Goal: Task Accomplishment & Management: Use online tool/utility

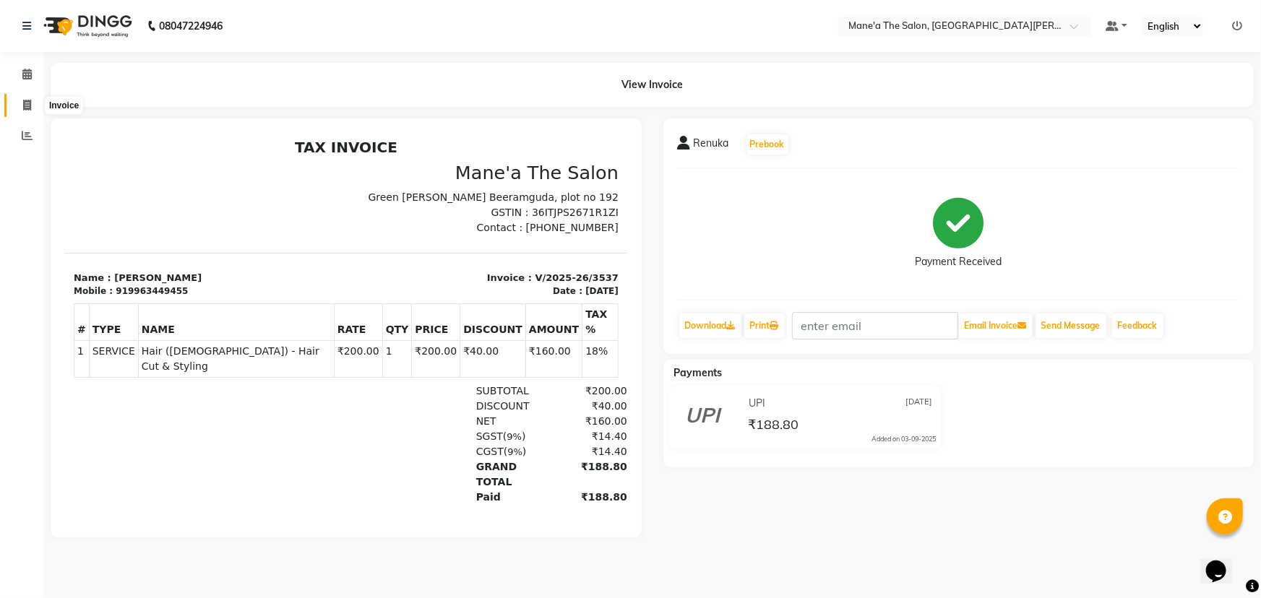
click at [29, 101] on icon at bounding box center [27, 105] width 8 height 11
select select "7205"
select select "service"
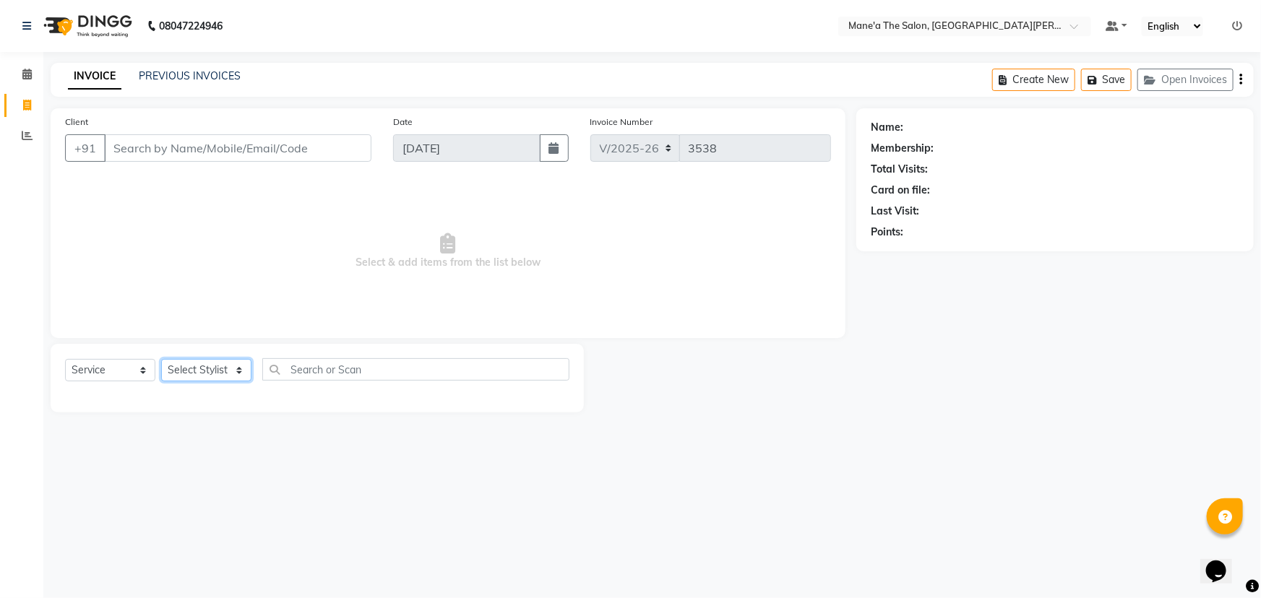
click at [202, 363] on select "Select Stylist Anam Anil Faeam Junaid New Manager [PERSON_NAME] Owner Rani [PER…" at bounding box center [206, 370] width 90 height 22
select select "85411"
click at [161, 359] on select "Select Stylist Anam Anil Faeam Junaid New Manager [PERSON_NAME] Owner Rani [PER…" at bounding box center [206, 370] width 90 height 22
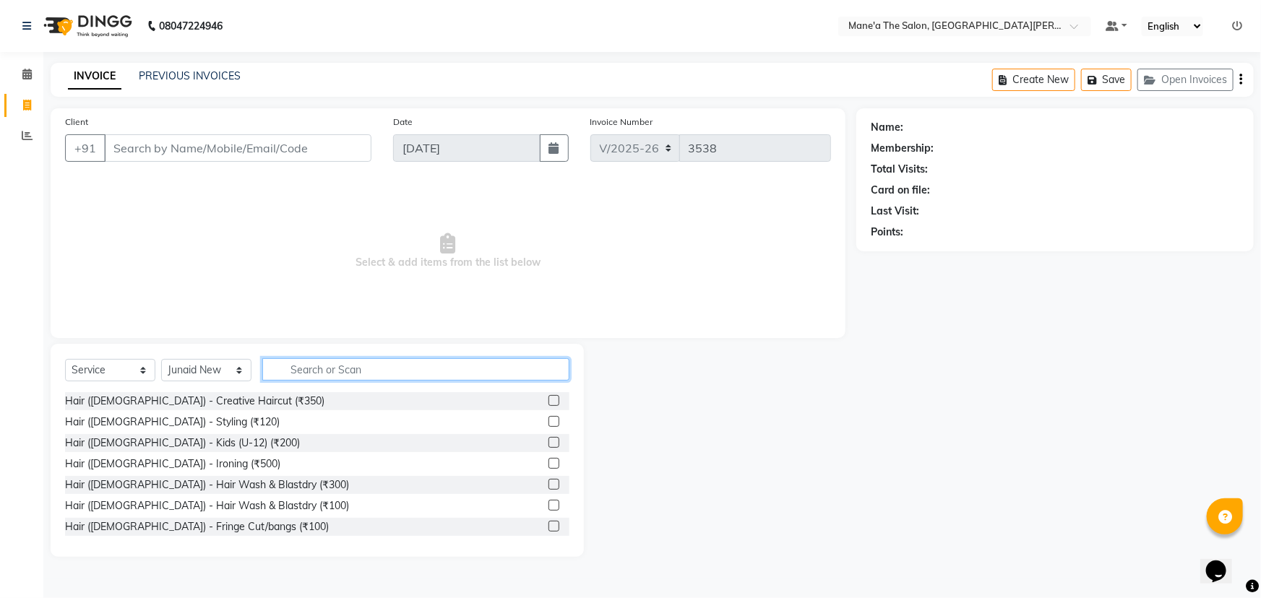
click at [332, 371] on input "text" at bounding box center [415, 369] width 307 height 22
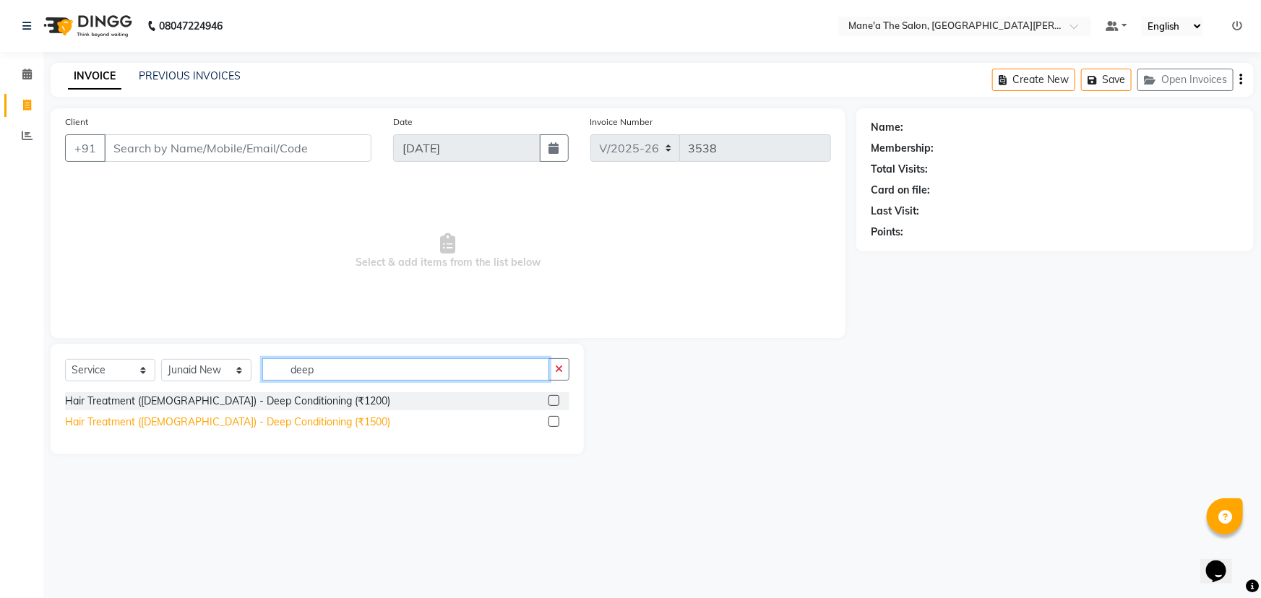
type input "deep"
click at [259, 419] on div "Hair Treatment ([DEMOGRAPHIC_DATA]) - Deep Conditioning (₹1500)" at bounding box center [227, 422] width 325 height 15
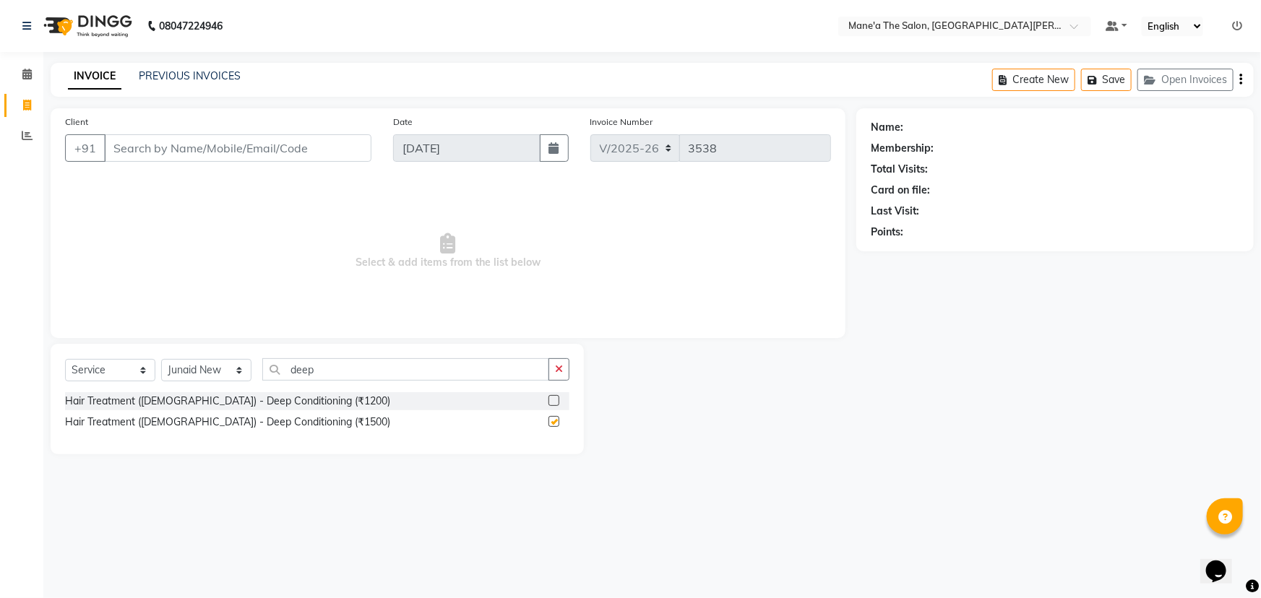
checkbox input "false"
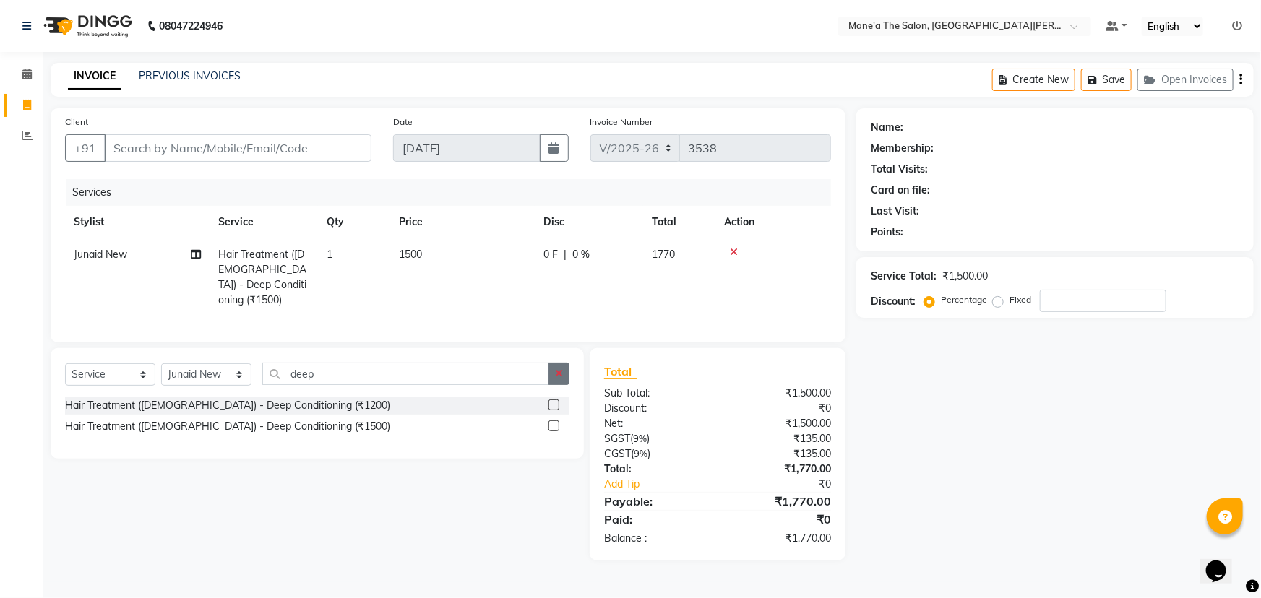
click at [563, 368] on icon "button" at bounding box center [559, 373] width 8 height 10
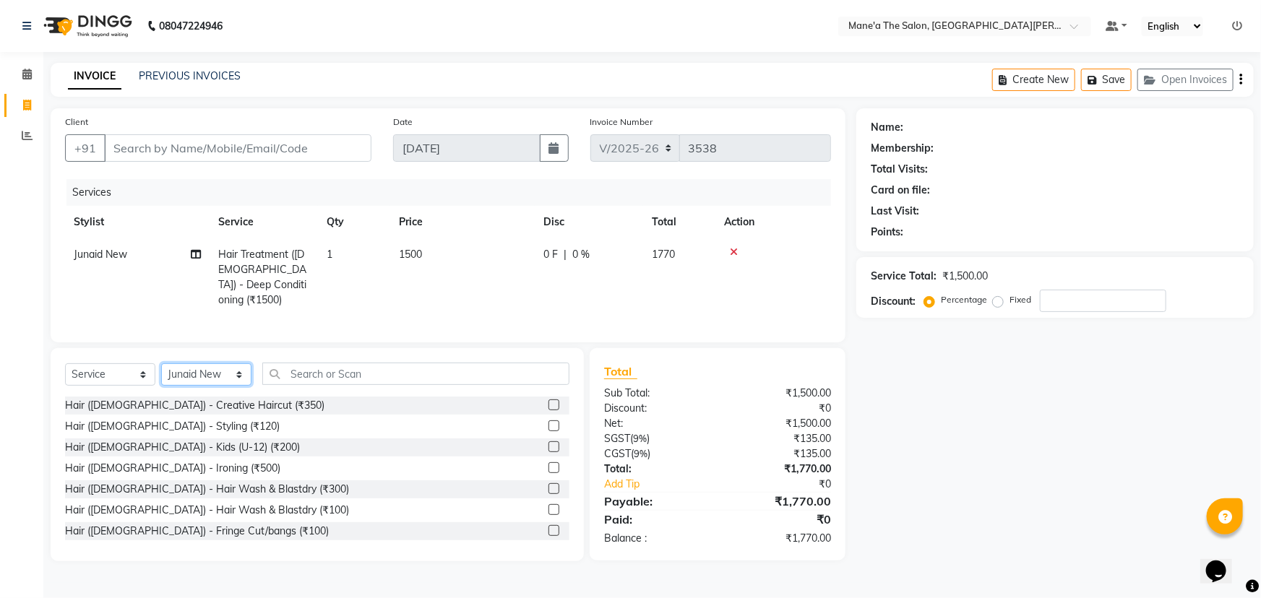
click at [229, 364] on select "Select Stylist Anam Anil Faeam Junaid New Manager [PERSON_NAME] Owner Rani [PER…" at bounding box center [206, 374] width 90 height 22
select select "71352"
click at [161, 363] on select "Select Stylist Anam Anil Faeam Junaid New Manager [PERSON_NAME] Owner Rani [PER…" at bounding box center [206, 374] width 90 height 22
click at [353, 373] on input "text" at bounding box center [415, 374] width 307 height 22
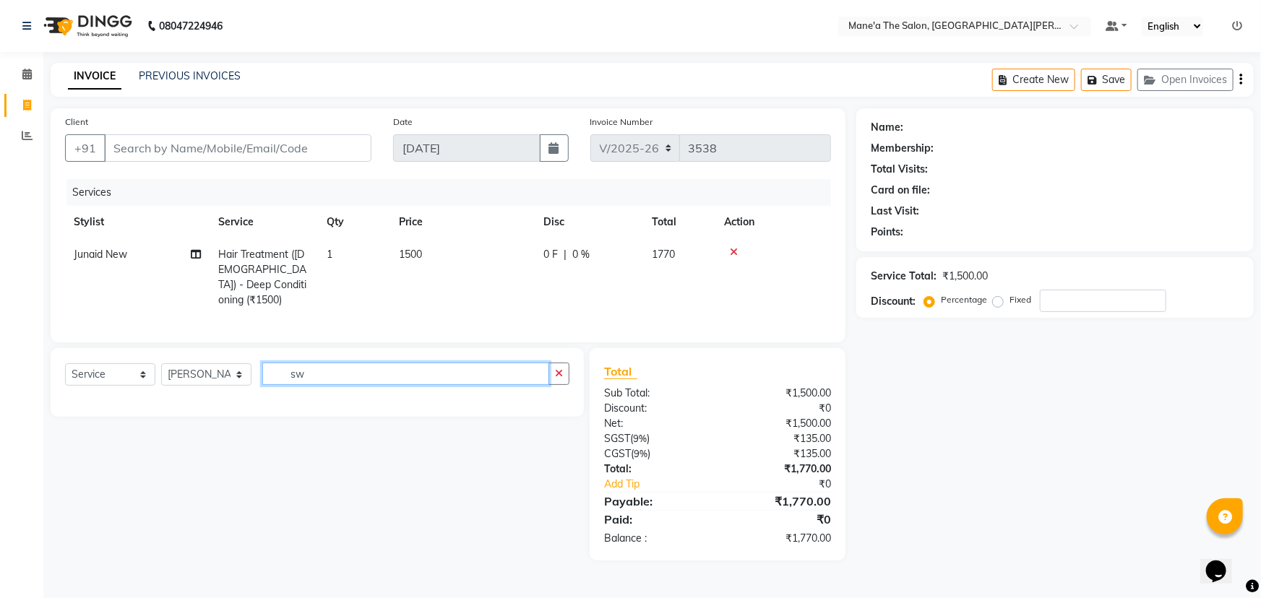
type input "s"
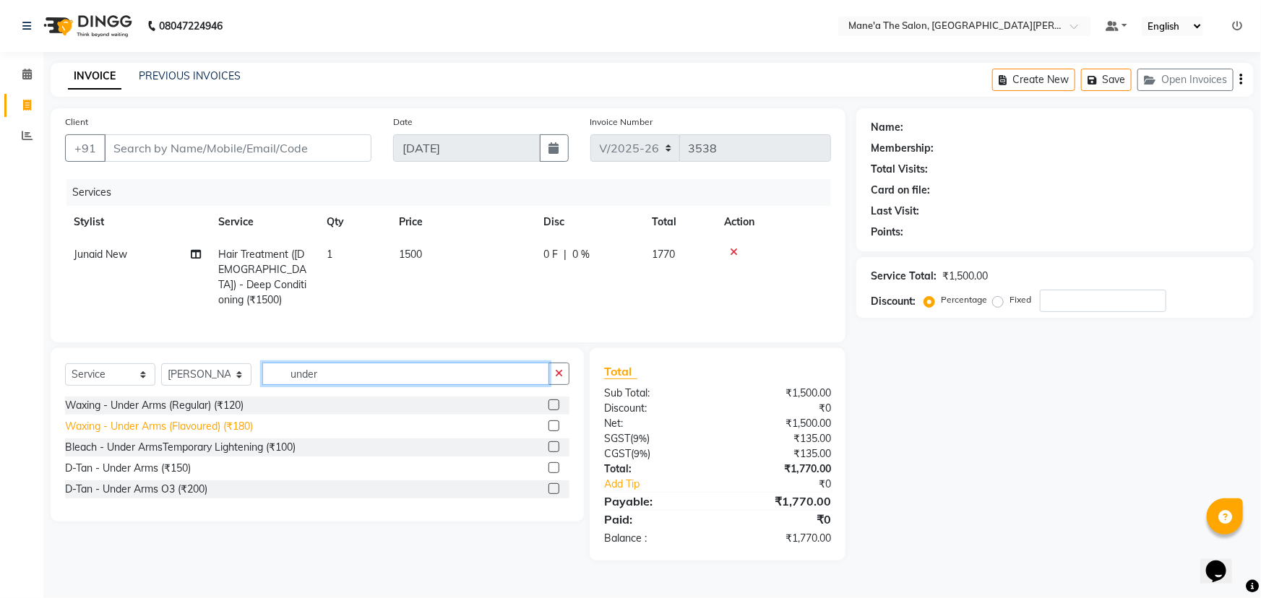
type input "under"
click at [206, 419] on div "Waxing - Under Arms (Flavoured) (₹180)" at bounding box center [159, 426] width 188 height 15
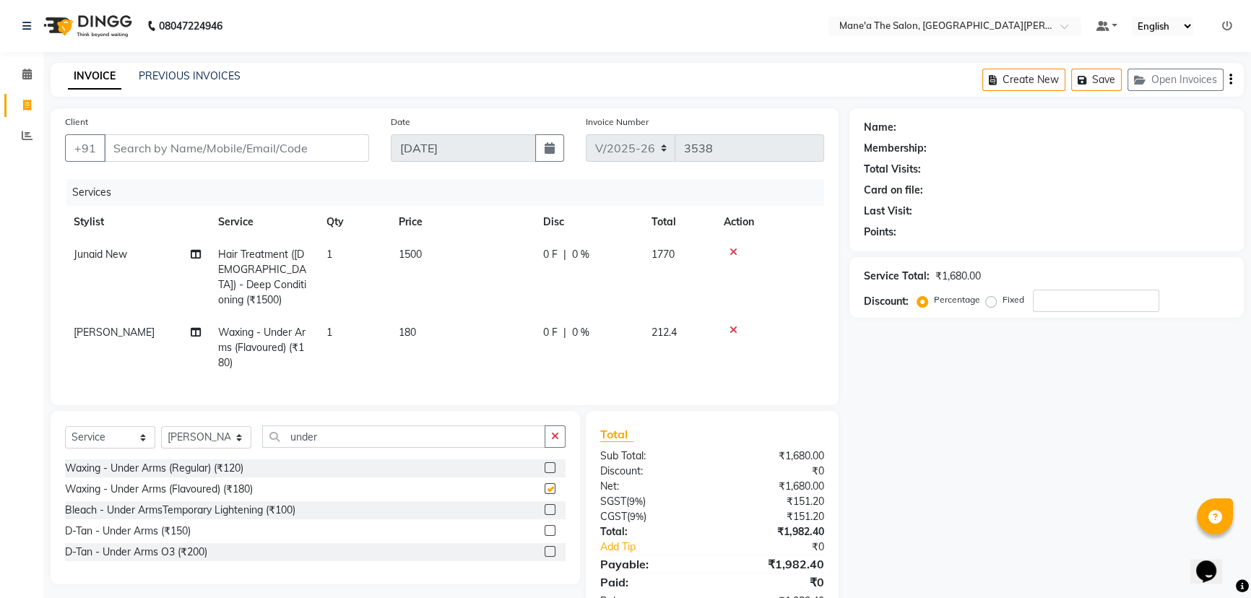
checkbox input "false"
click at [556, 431] on icon "button" at bounding box center [555, 436] width 8 height 10
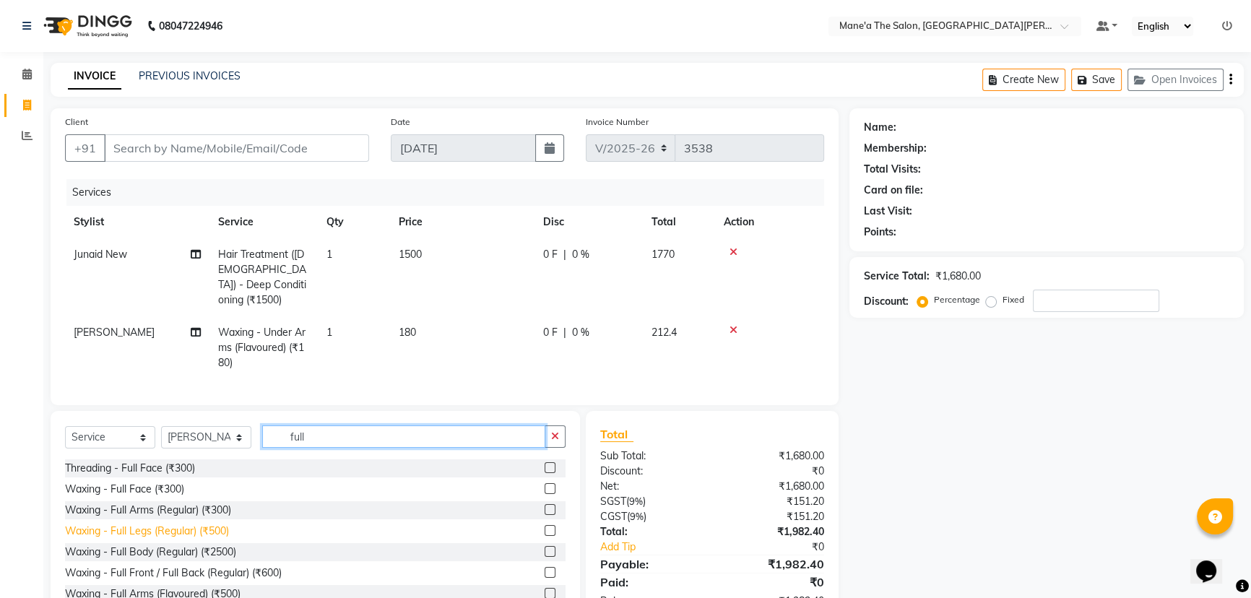
type input "full"
click at [212, 524] on div "Waxing - Full Legs (Regular) (₹500)" at bounding box center [147, 531] width 164 height 15
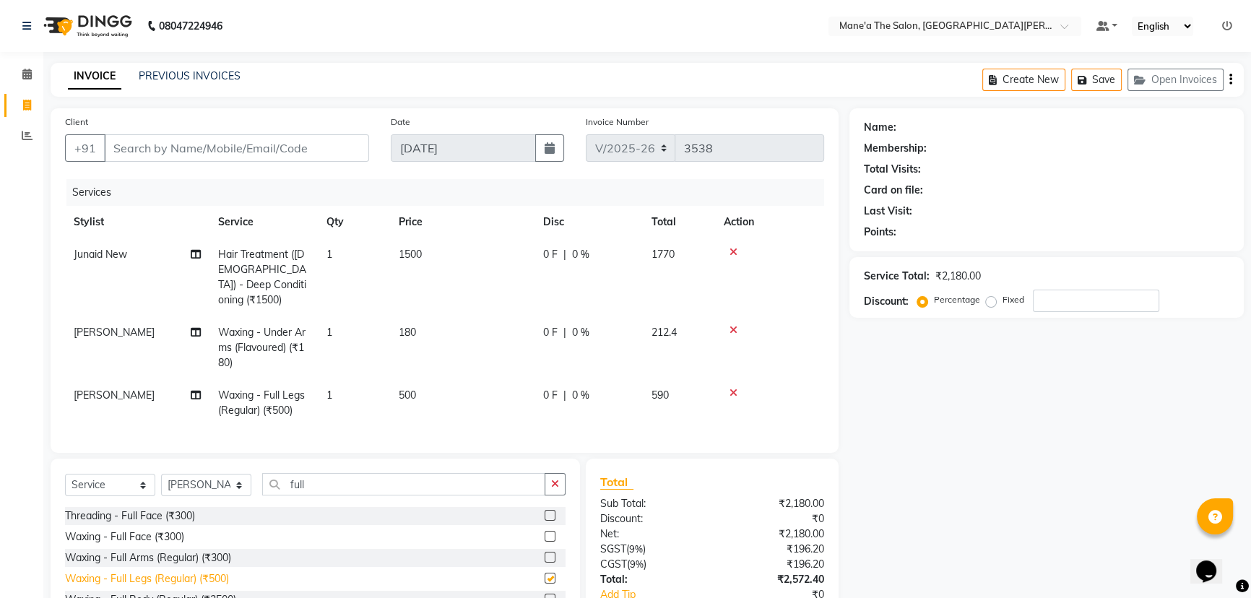
checkbox input "false"
click at [558, 483] on button "button" at bounding box center [555, 484] width 21 height 22
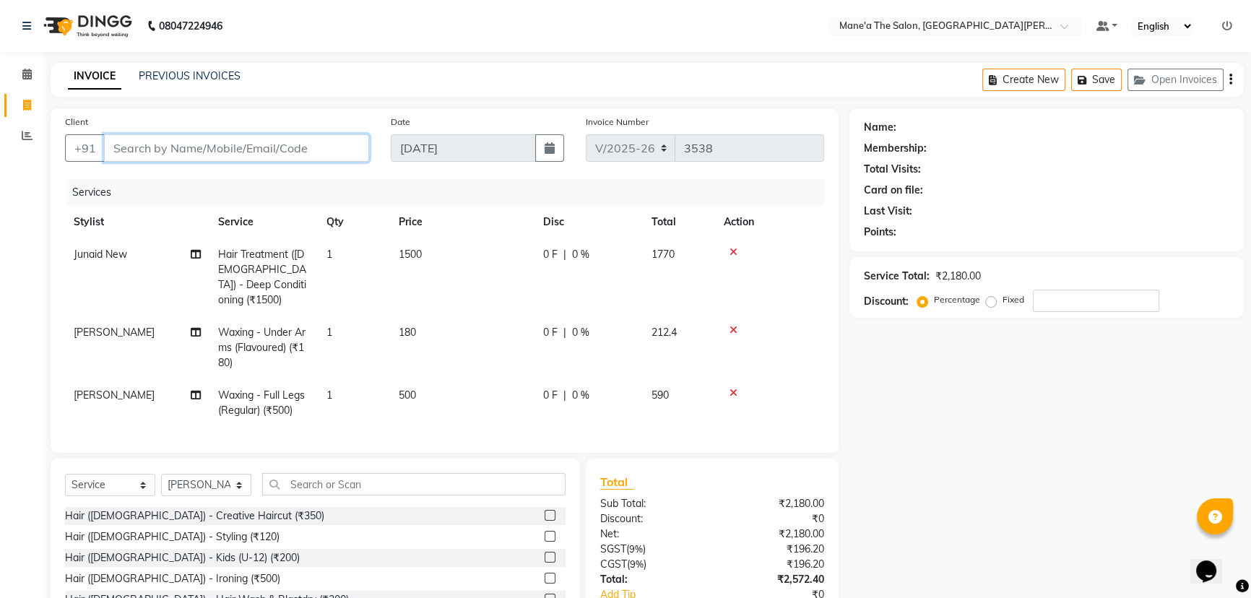
click at [186, 155] on input "Client" at bounding box center [236, 147] width 265 height 27
type input "9"
type input "0"
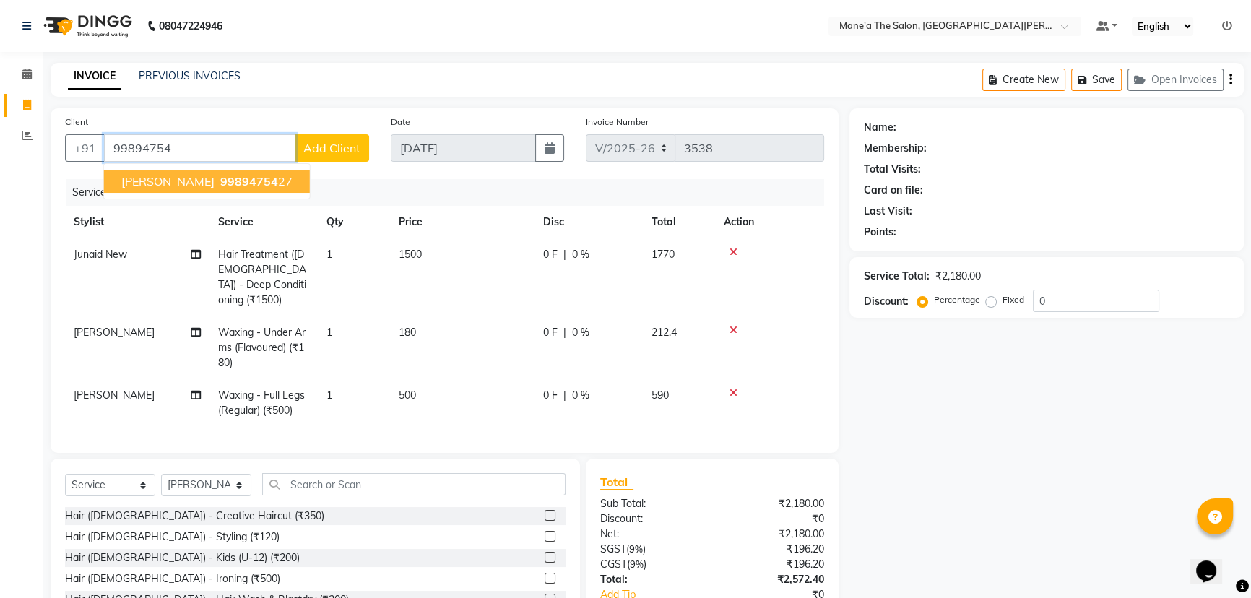
click at [135, 185] on span "[PERSON_NAME]" at bounding box center [167, 181] width 93 height 14
type input "9989475427"
select select "1: Object"
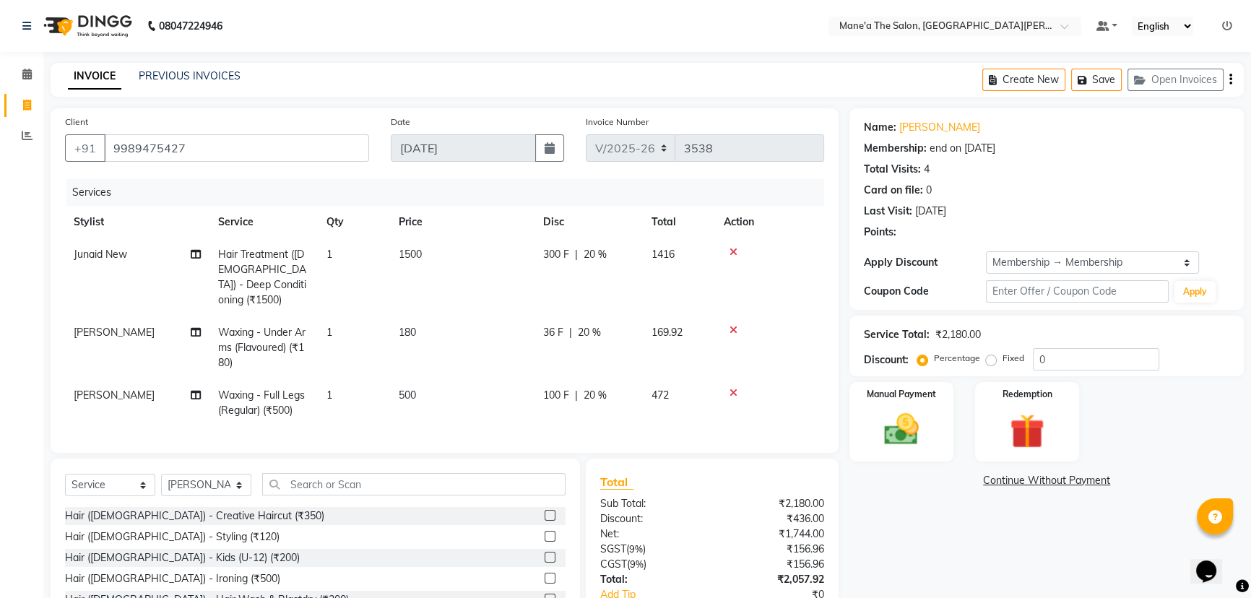
type input "20"
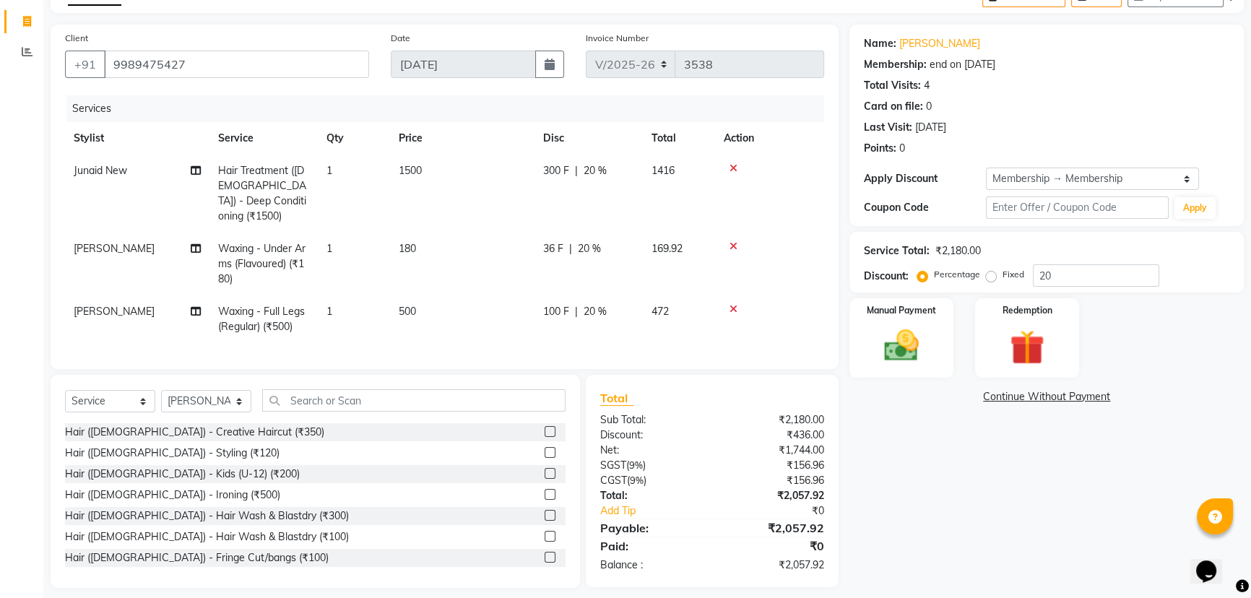
scroll to position [90, 0]
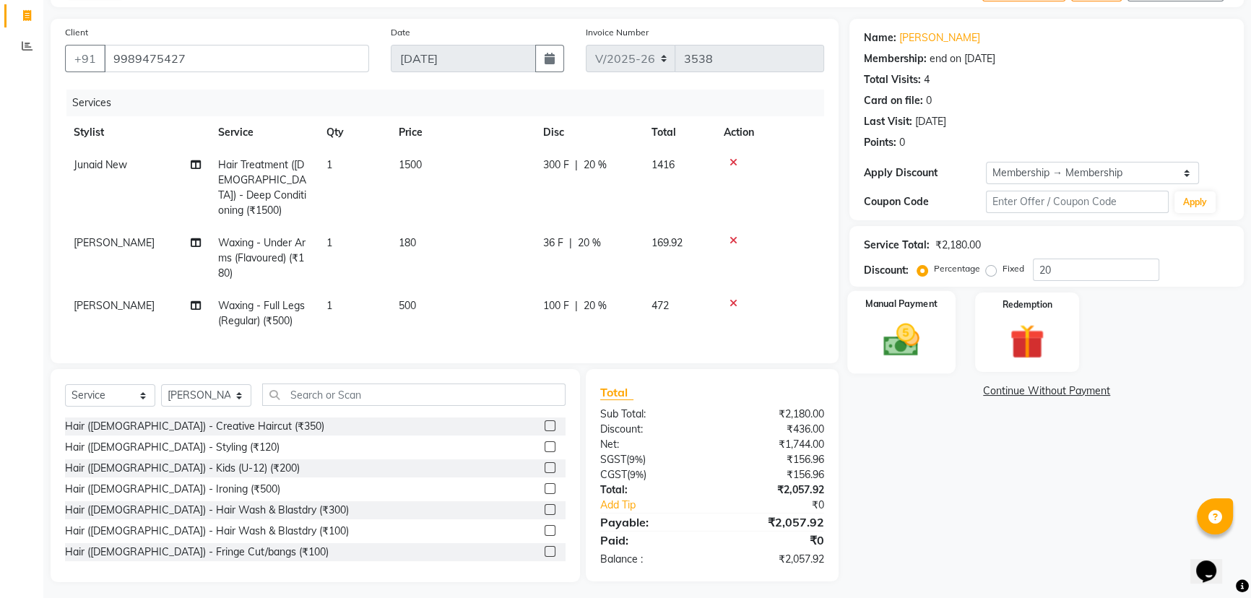
click at [877, 342] on img at bounding box center [902, 339] width 59 height 41
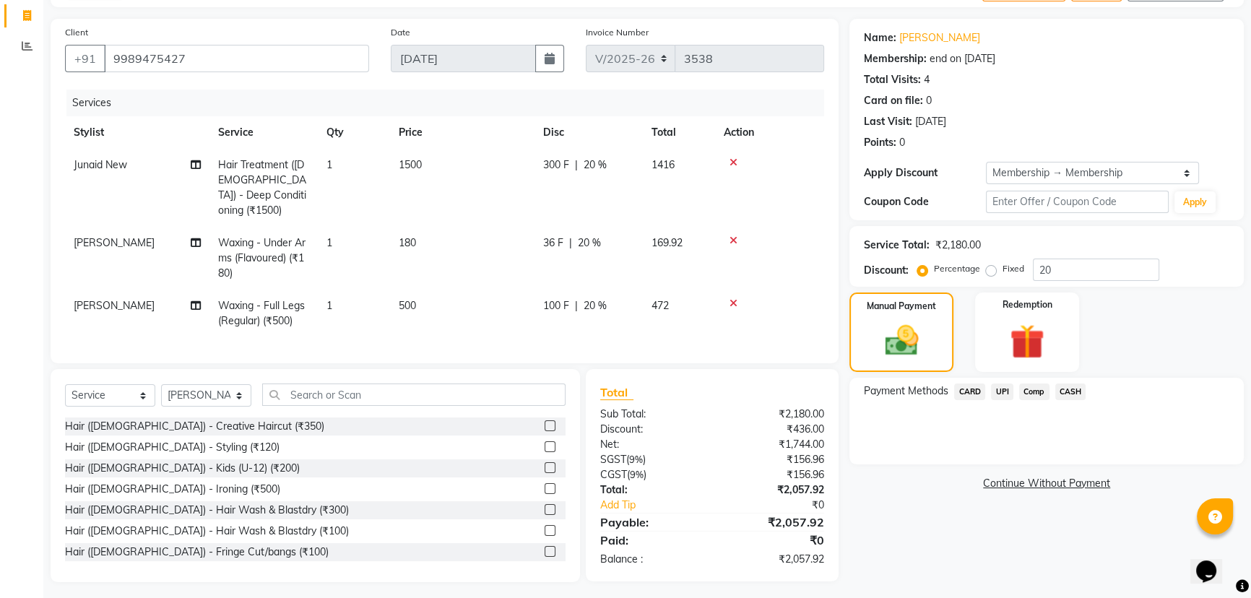
click at [999, 392] on span "UPI" at bounding box center [1002, 392] width 22 height 17
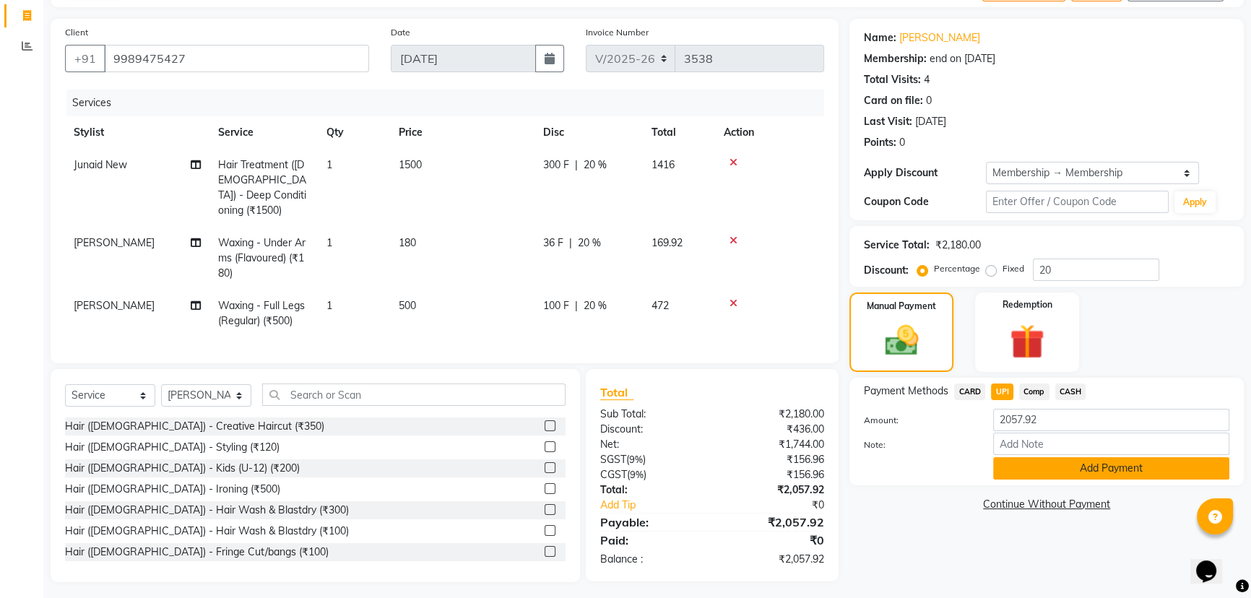
click at [1076, 460] on button "Add Payment" at bounding box center [1111, 468] width 236 height 22
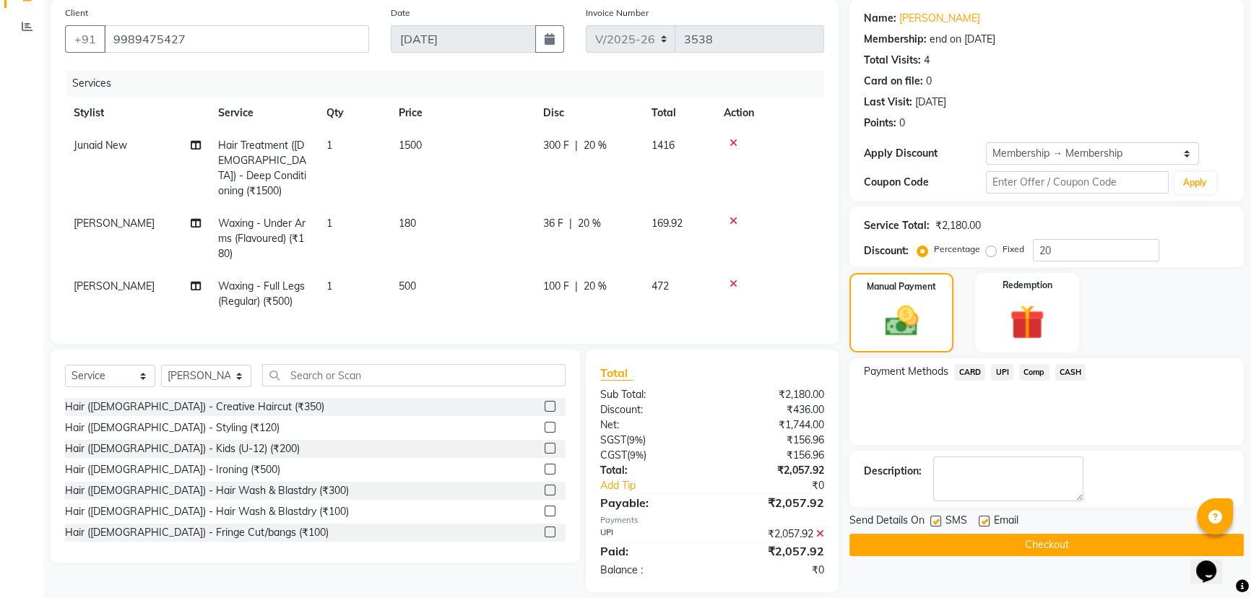
scroll to position [120, 0]
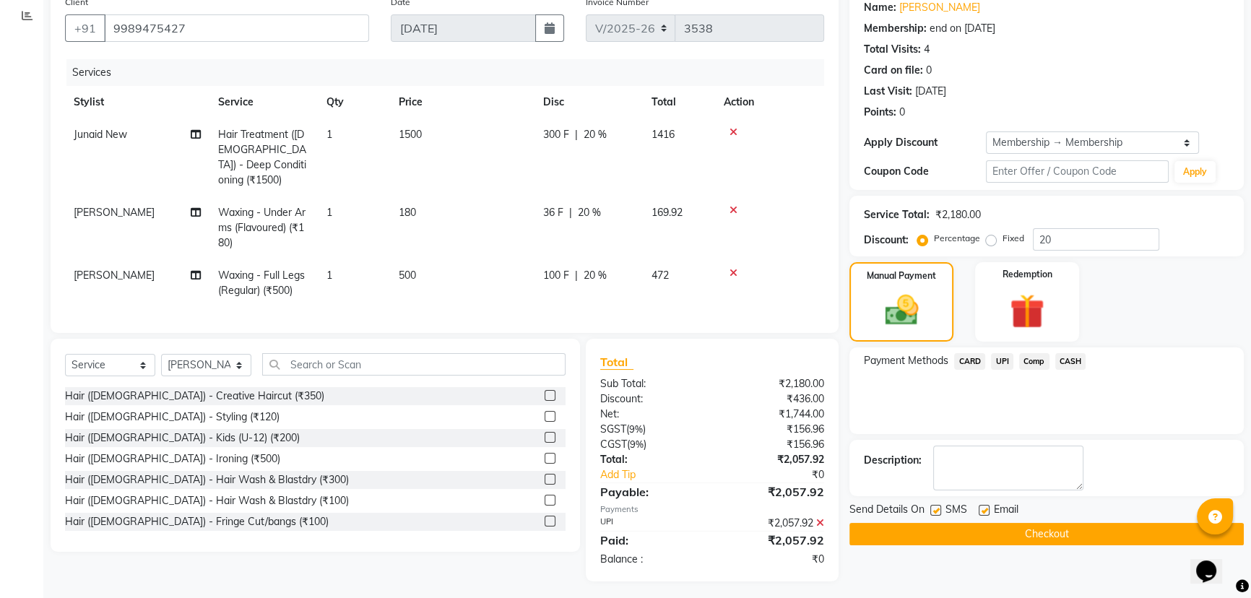
click at [1043, 526] on button "Checkout" at bounding box center [1047, 534] width 394 height 22
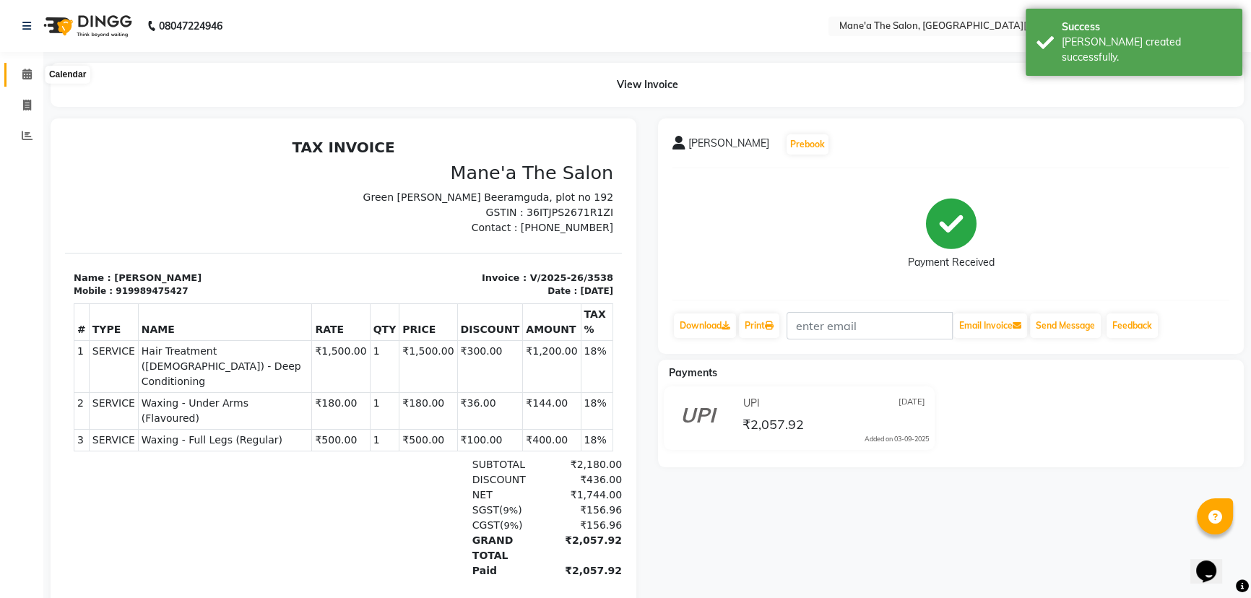
click at [22, 69] on icon at bounding box center [26, 74] width 9 height 11
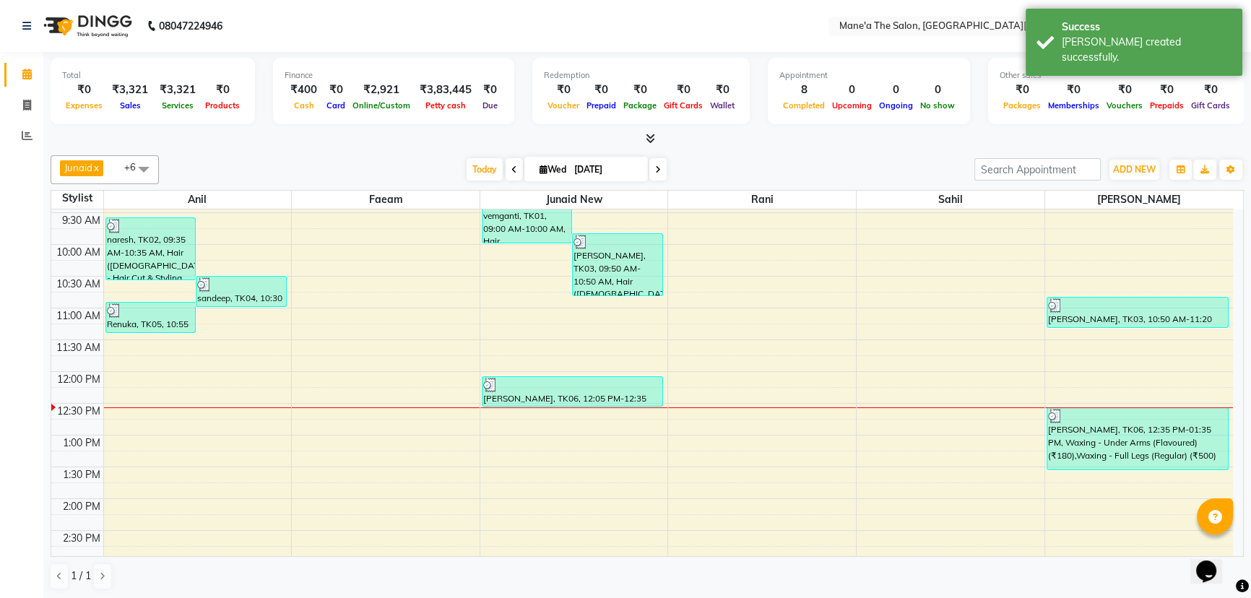
scroll to position [131, 0]
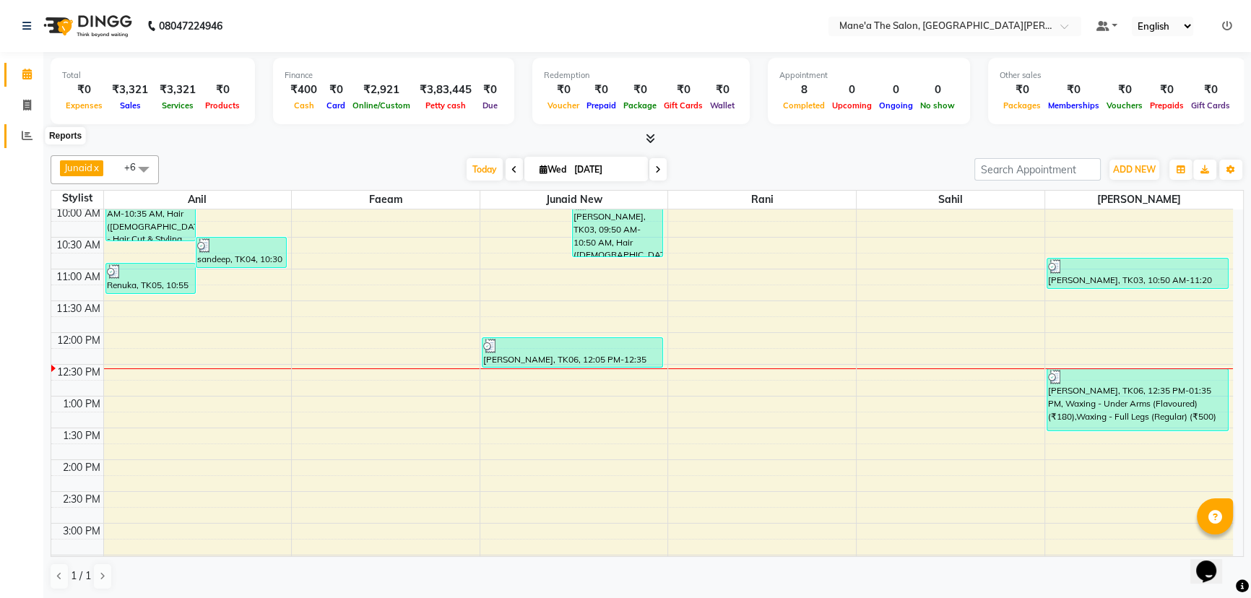
click at [20, 132] on span at bounding box center [26, 136] width 25 height 17
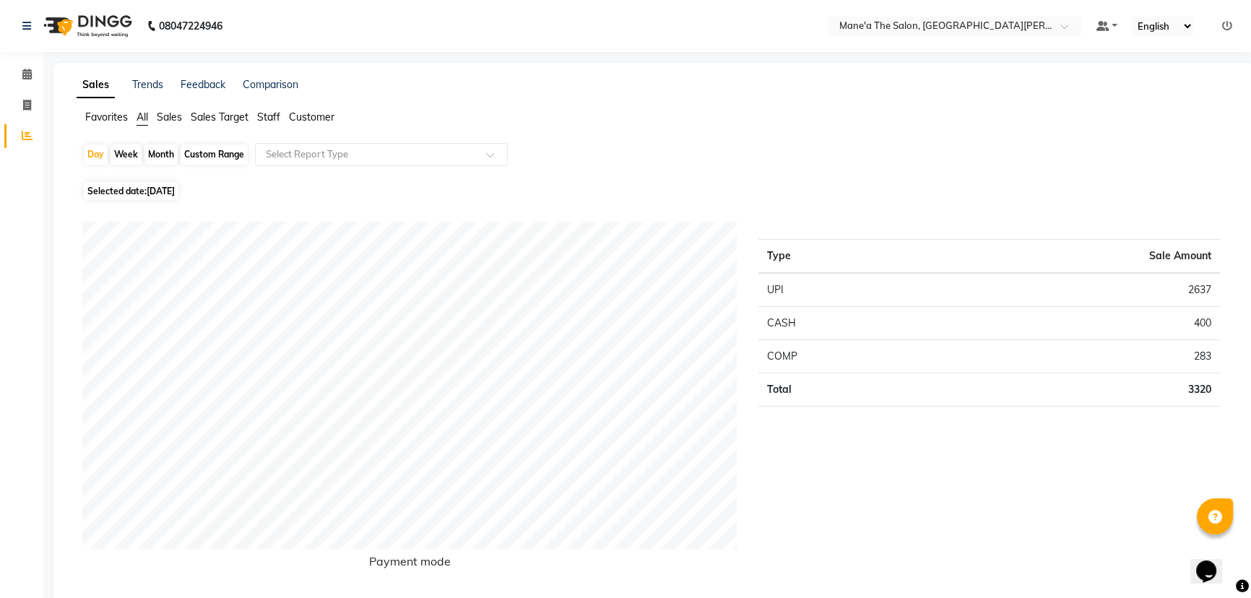
click at [158, 157] on div "Month" at bounding box center [160, 154] width 33 height 20
select select "9"
select select "2025"
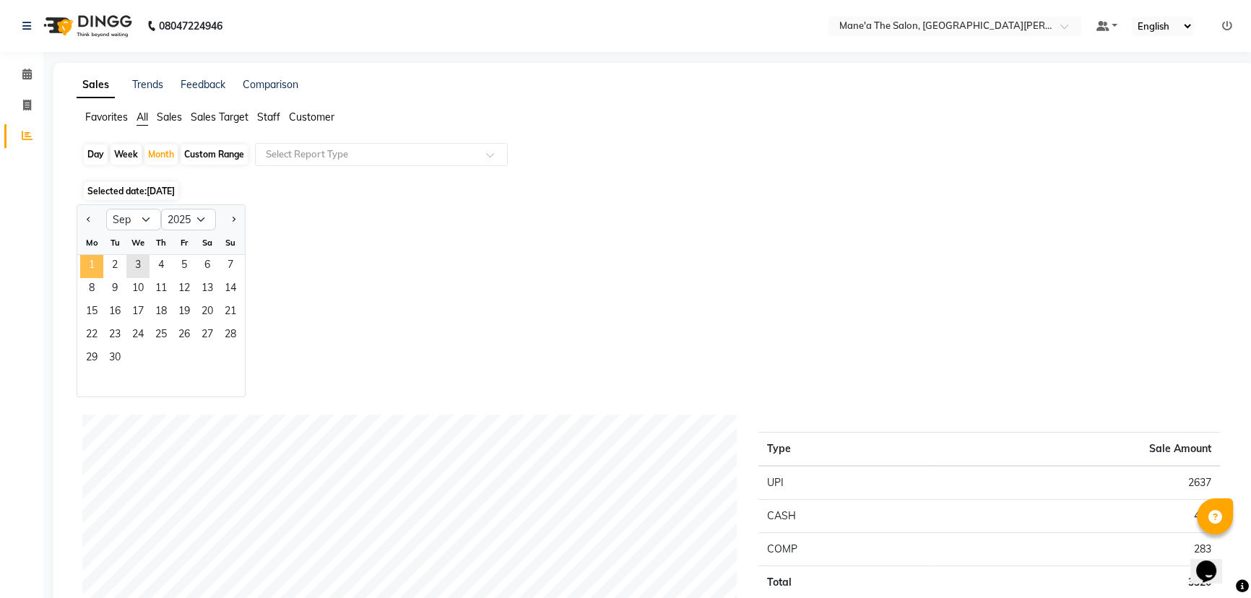
click at [85, 266] on span "1" at bounding box center [91, 266] width 23 height 23
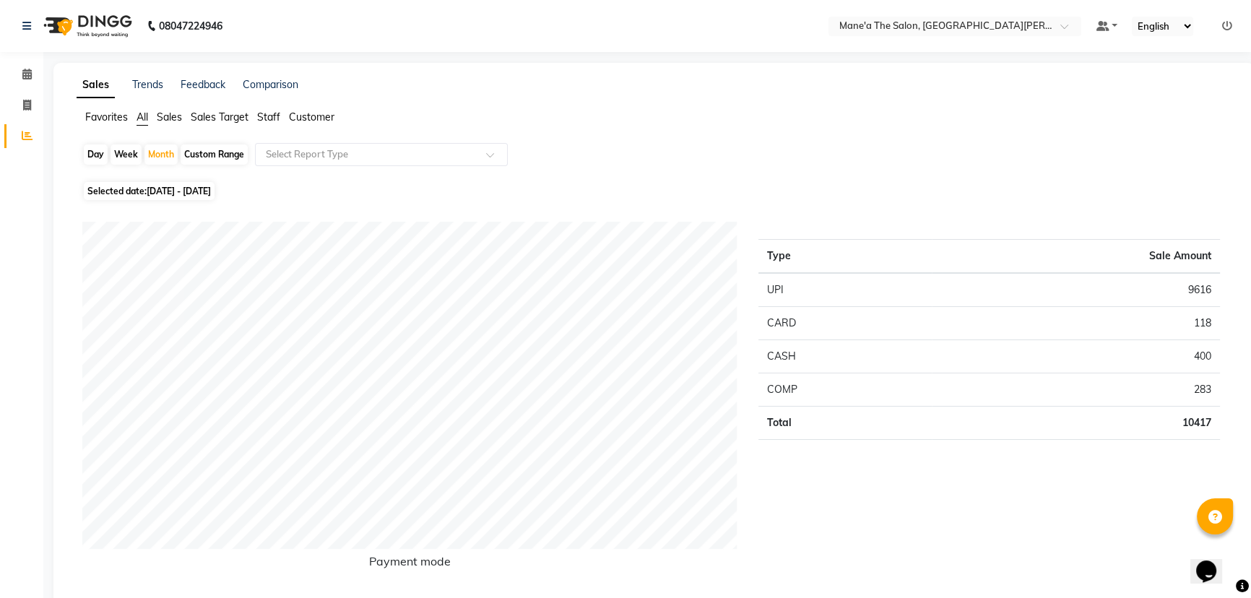
click at [94, 149] on div "Day" at bounding box center [96, 154] width 24 height 20
select select "9"
select select "2025"
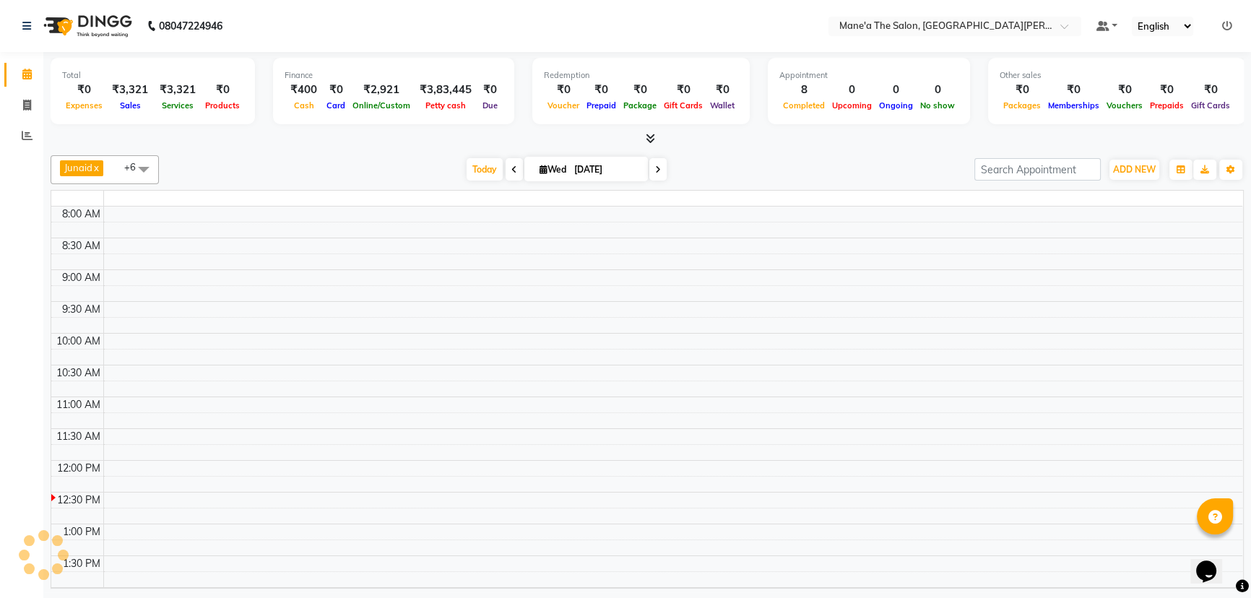
scroll to position [254, 0]
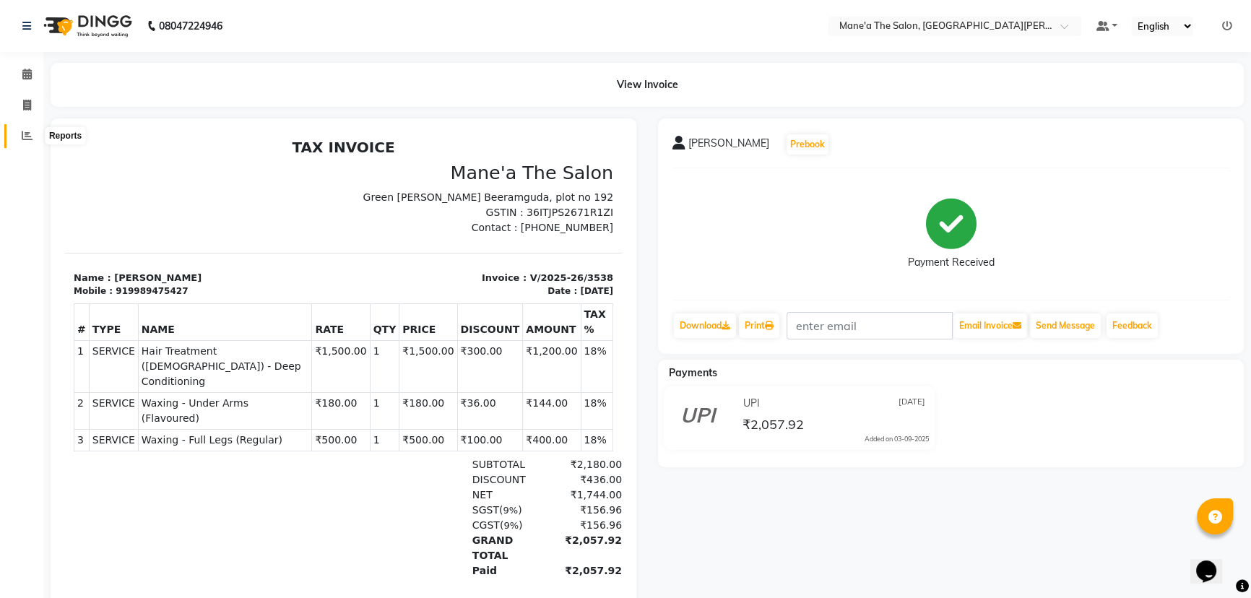
click at [22, 129] on span at bounding box center [26, 136] width 25 height 17
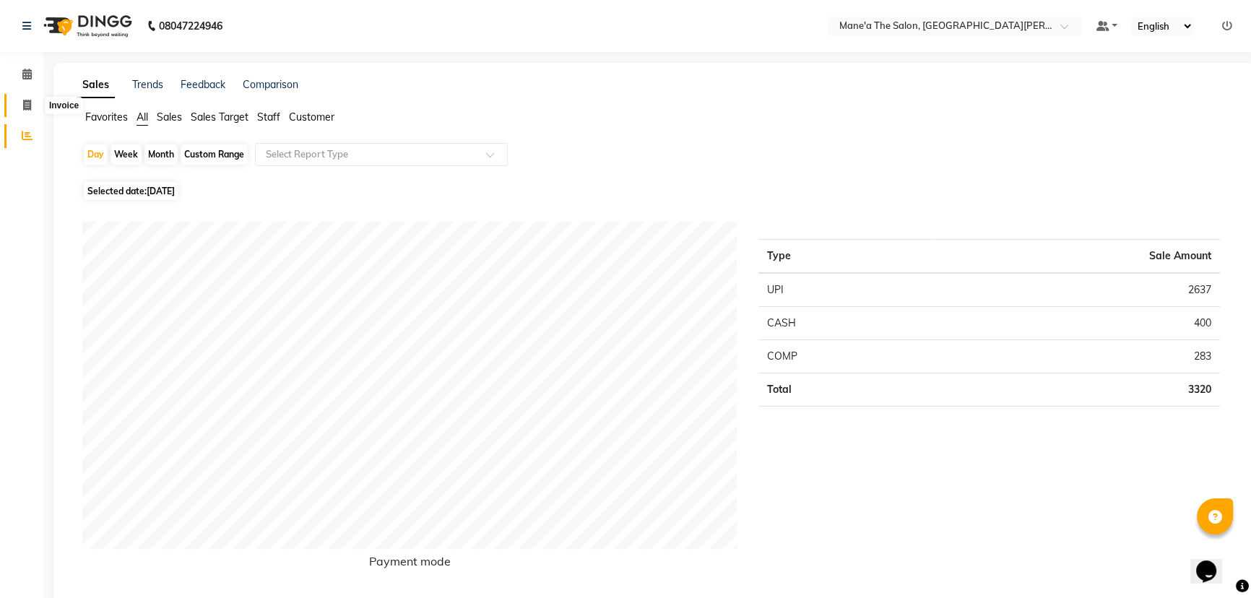
click at [29, 101] on icon at bounding box center [27, 105] width 8 height 11
select select "service"
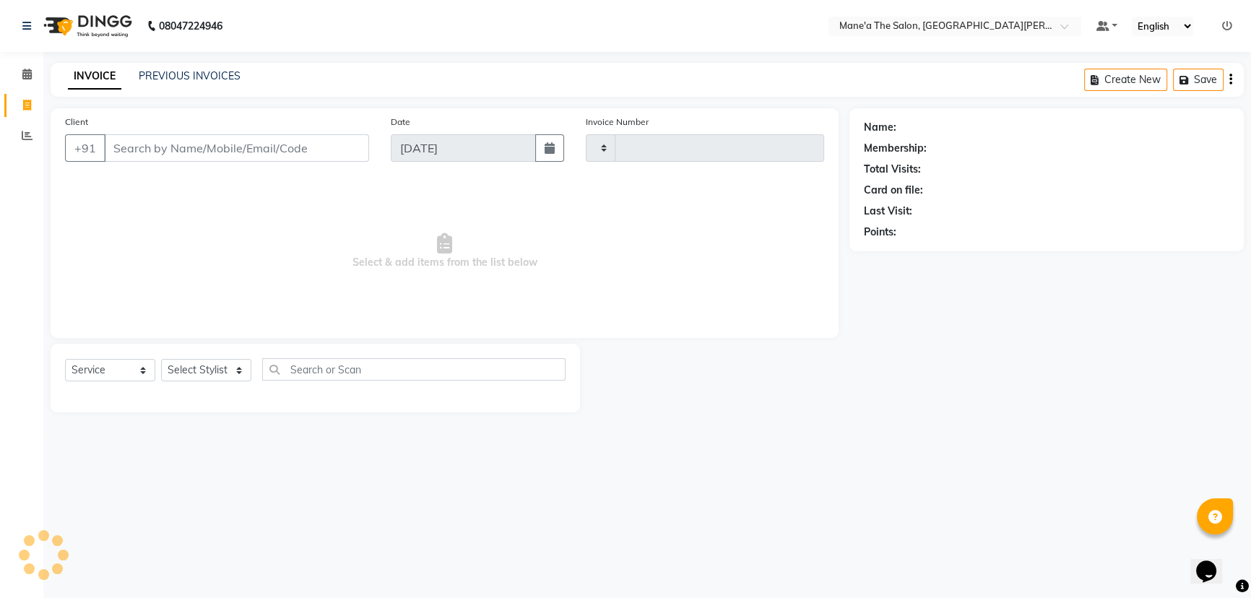
type input "3539"
select select "7205"
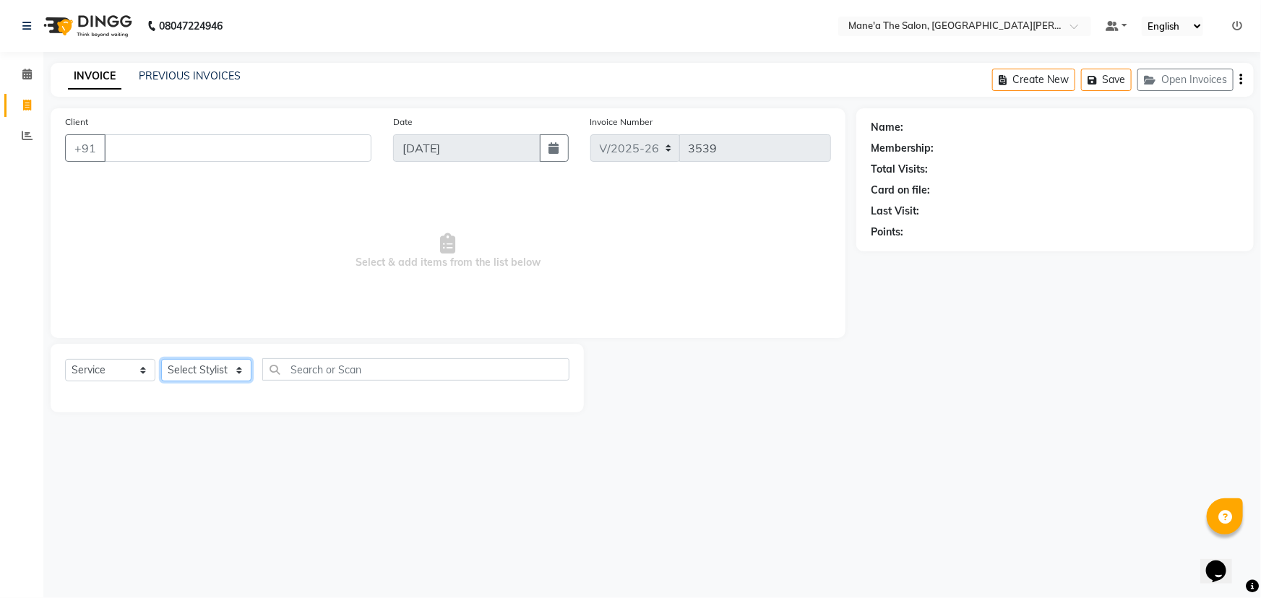
click at [207, 361] on select "Select Stylist Anam Anil Faeam Junaid New Manager [PERSON_NAME] Owner Rani [PER…" at bounding box center [206, 370] width 90 height 22
select select "71351"
click at [161, 359] on select "Select Stylist Anam Anil Faeam Junaid New Manager [PERSON_NAME] Owner Rani [PER…" at bounding box center [206, 370] width 90 height 22
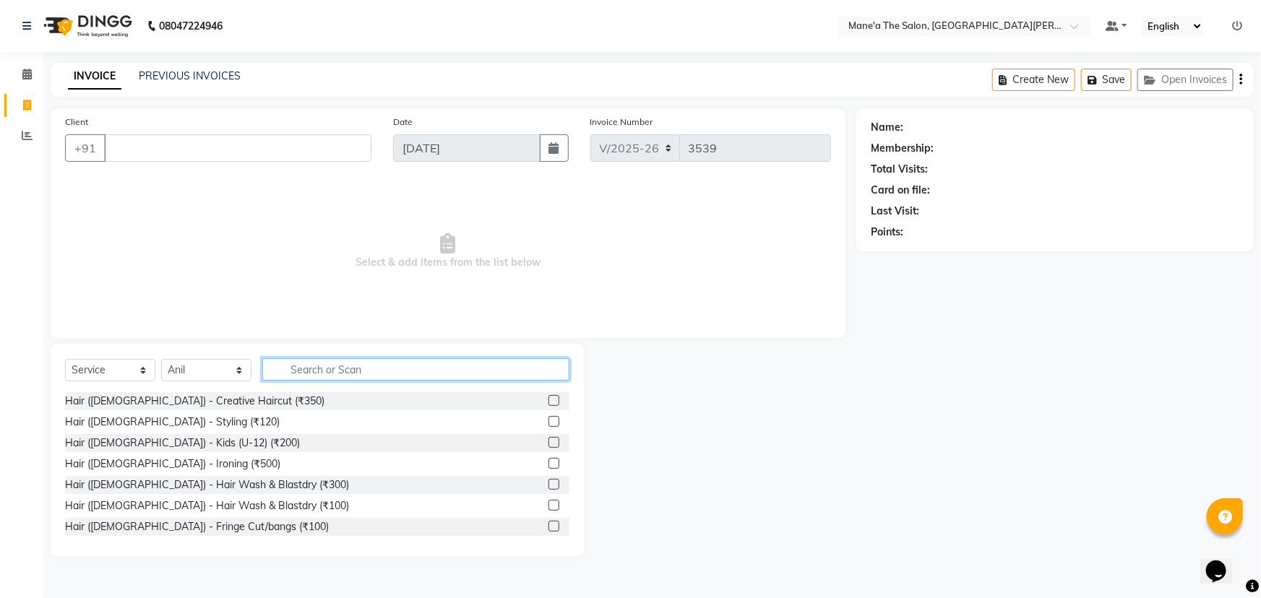
click at [316, 364] on input "text" at bounding box center [415, 369] width 307 height 22
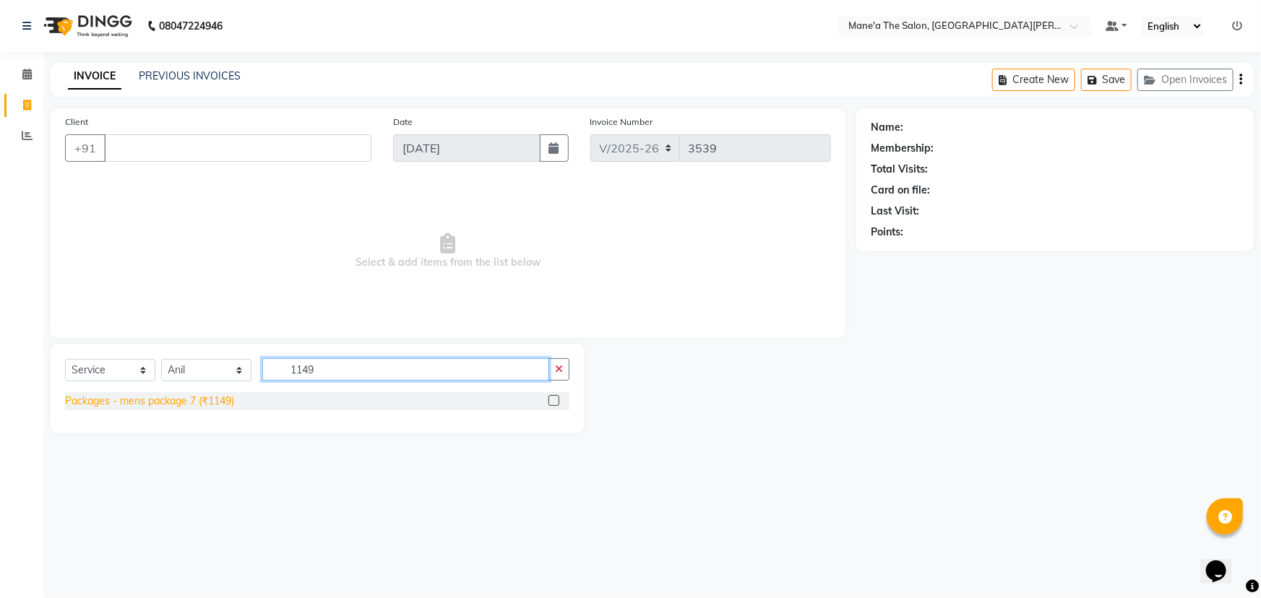
type input "1149"
click at [218, 406] on div "Packages - mens package 7 (₹1149)" at bounding box center [149, 401] width 169 height 15
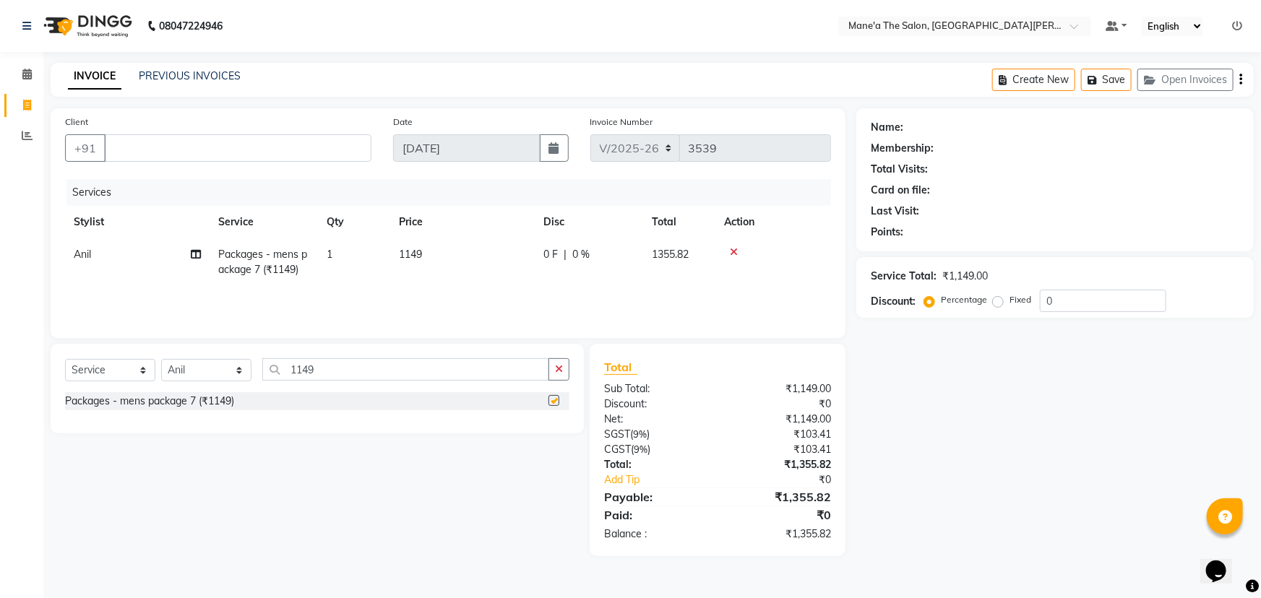
checkbox input "false"
click at [212, 149] on input "Client" at bounding box center [237, 147] width 267 height 27
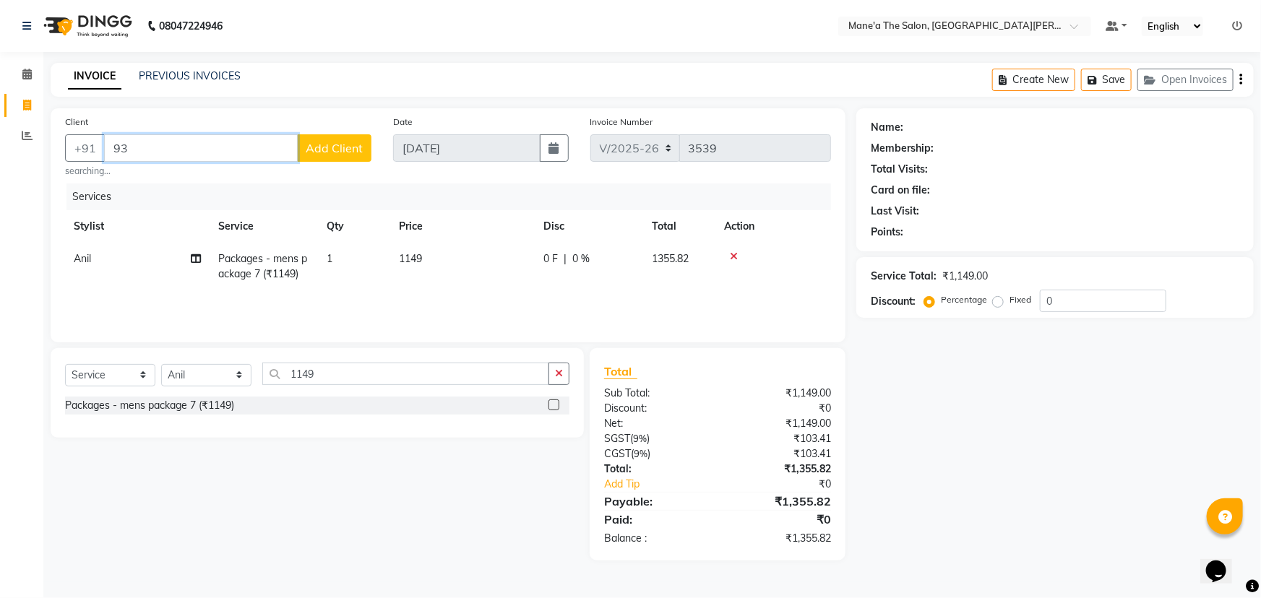
type input "9"
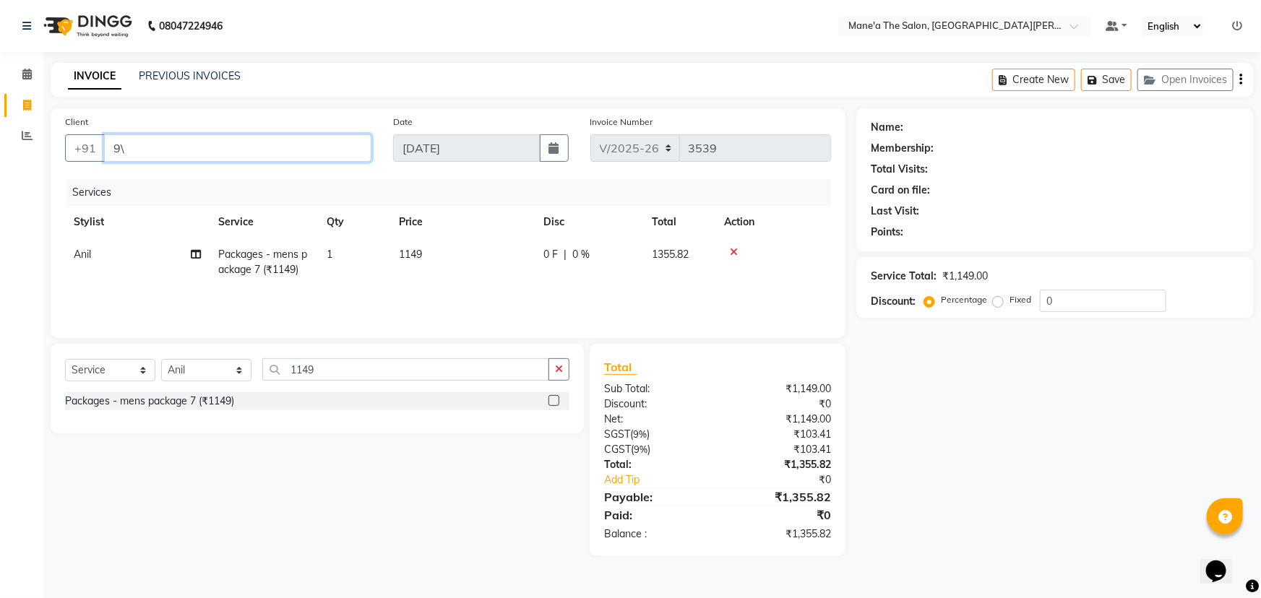
type input "9"
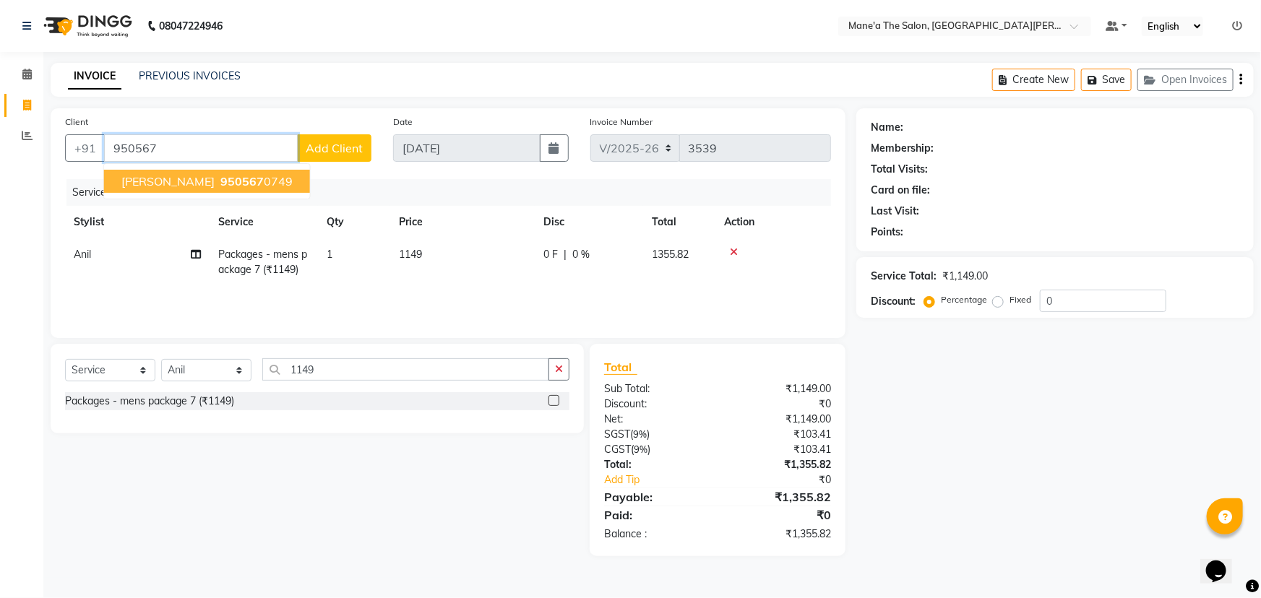
click at [220, 181] on span "950567" at bounding box center [241, 181] width 43 height 14
type input "9505670749"
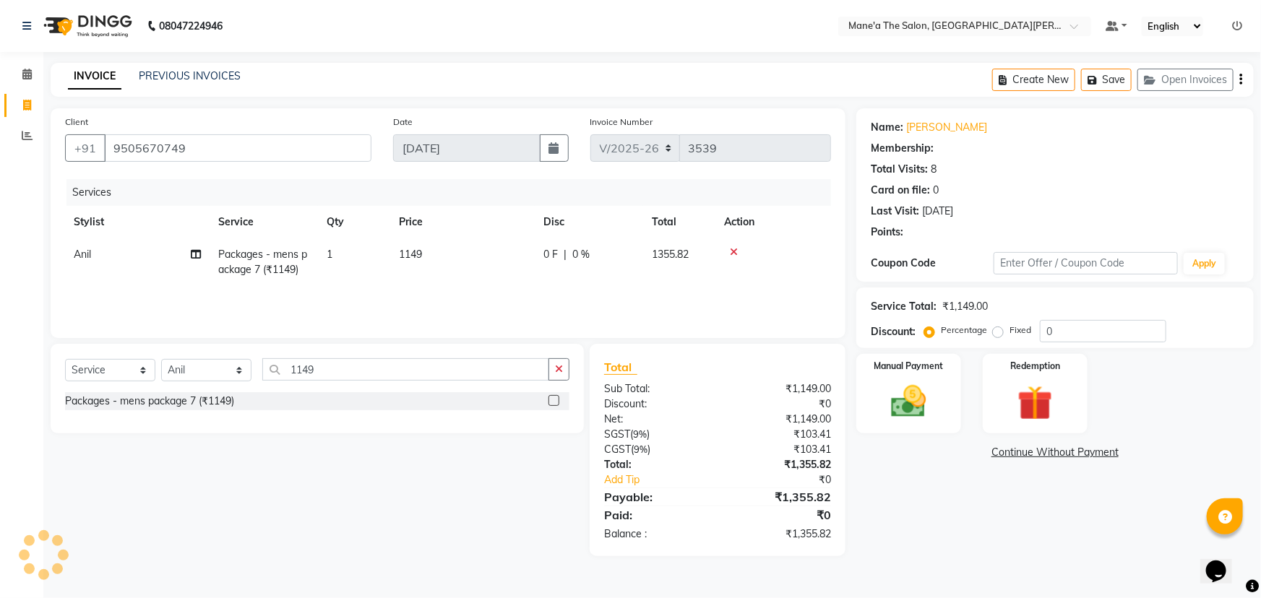
type input "20"
select select "1: Object"
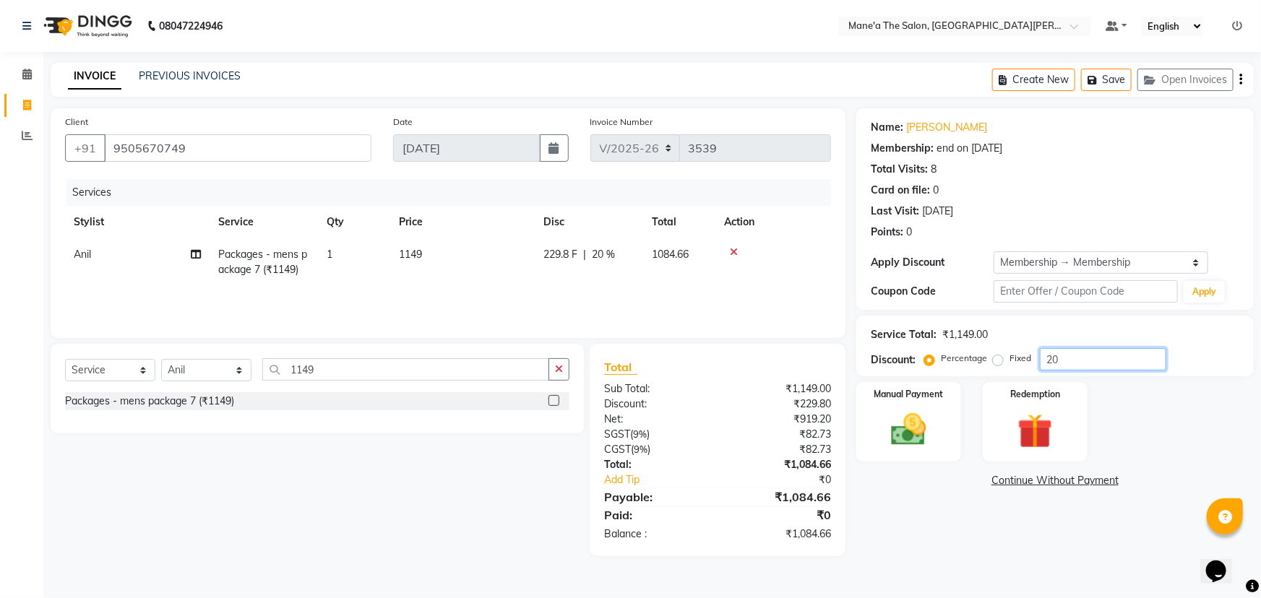
click at [1085, 364] on input "20" at bounding box center [1102, 359] width 126 height 22
type input "2"
type input "15"
click at [918, 418] on img at bounding box center [908, 430] width 59 height 42
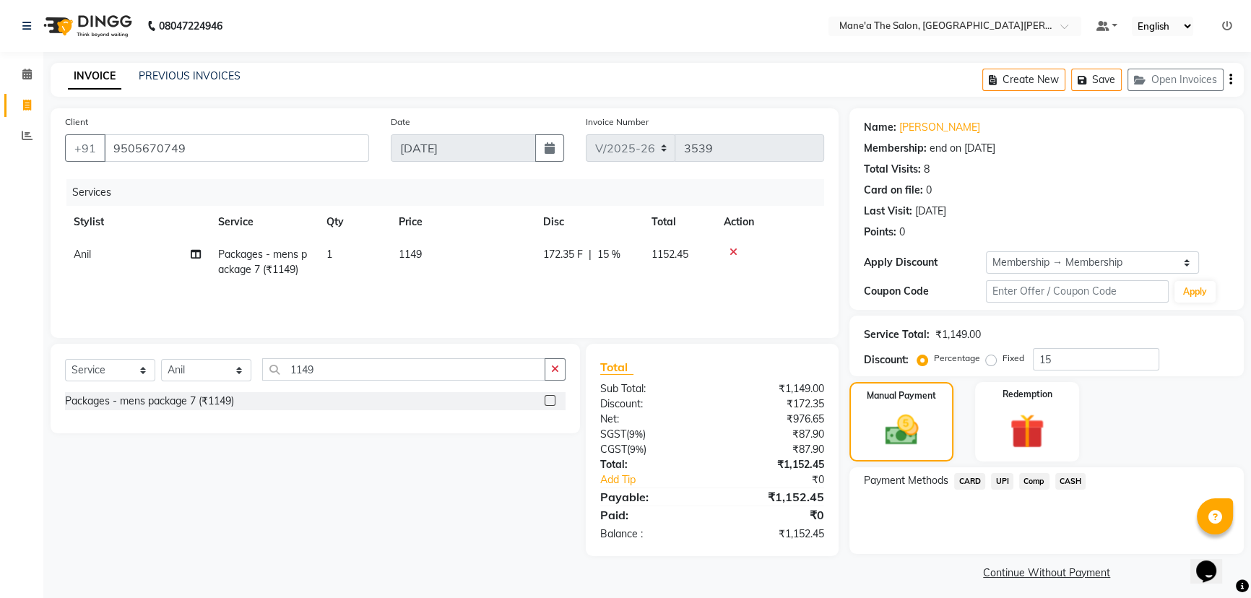
click at [968, 479] on span "CARD" at bounding box center [969, 481] width 31 height 17
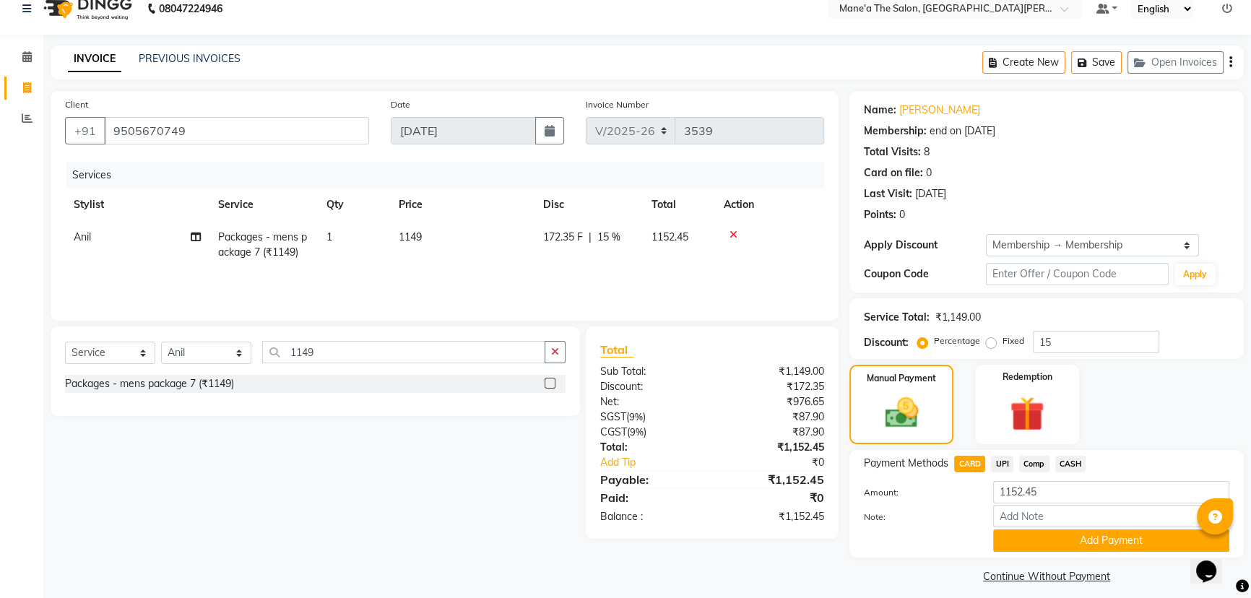
scroll to position [27, 0]
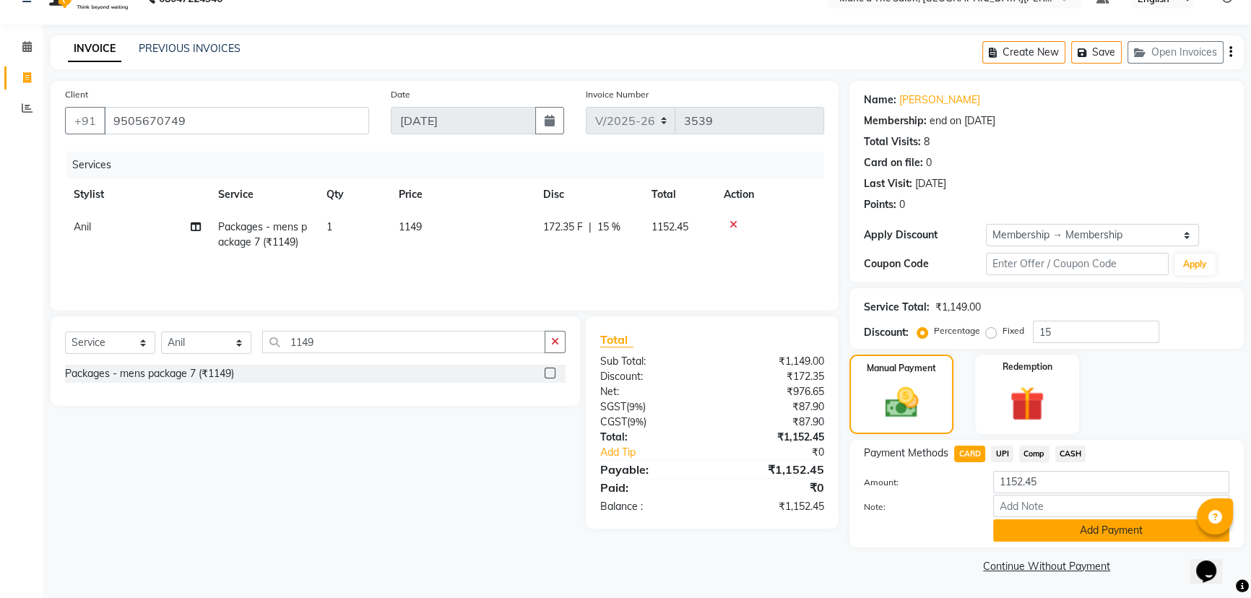
click at [1012, 522] on button "Add Payment" at bounding box center [1111, 530] width 236 height 22
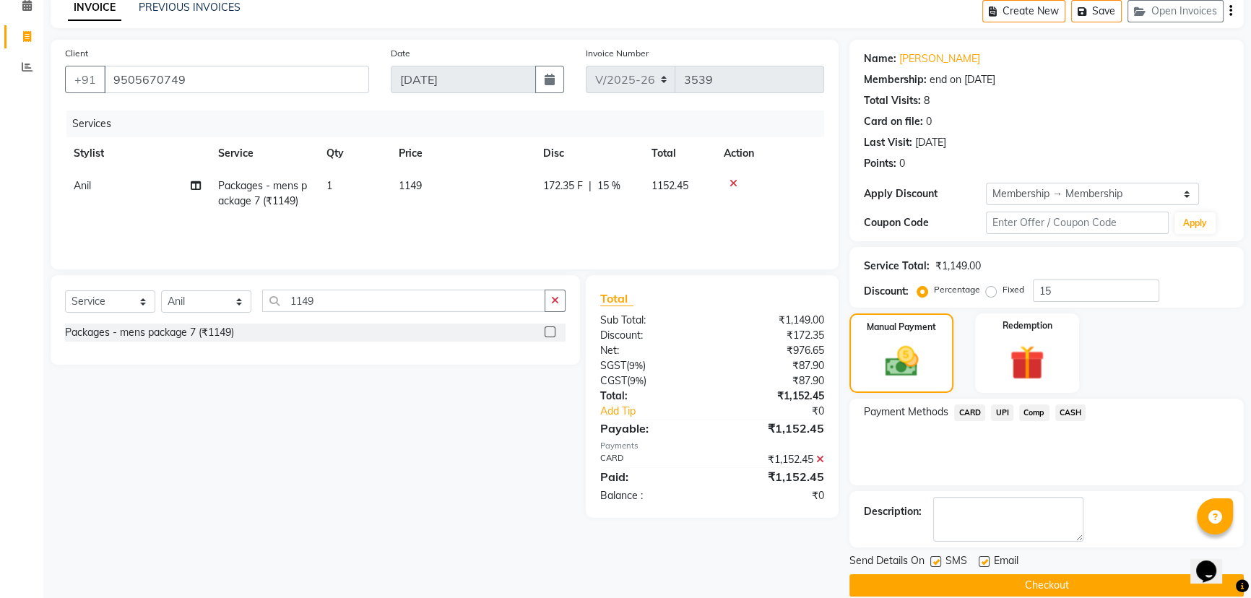
scroll to position [87, 0]
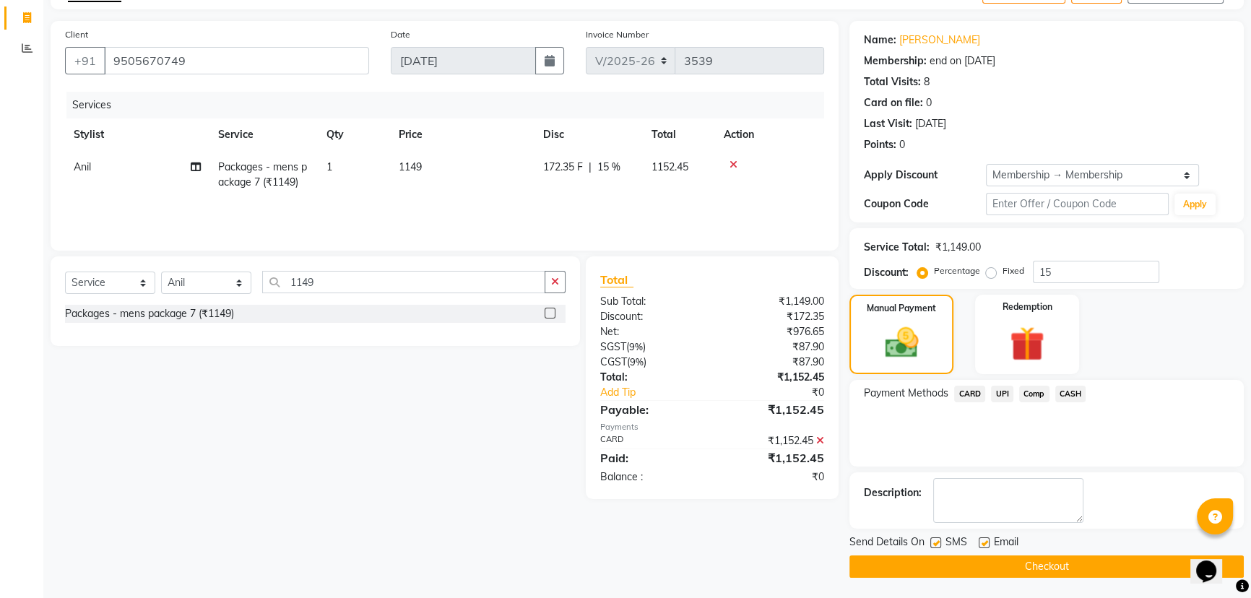
click at [1014, 569] on button "Checkout" at bounding box center [1047, 567] width 394 height 22
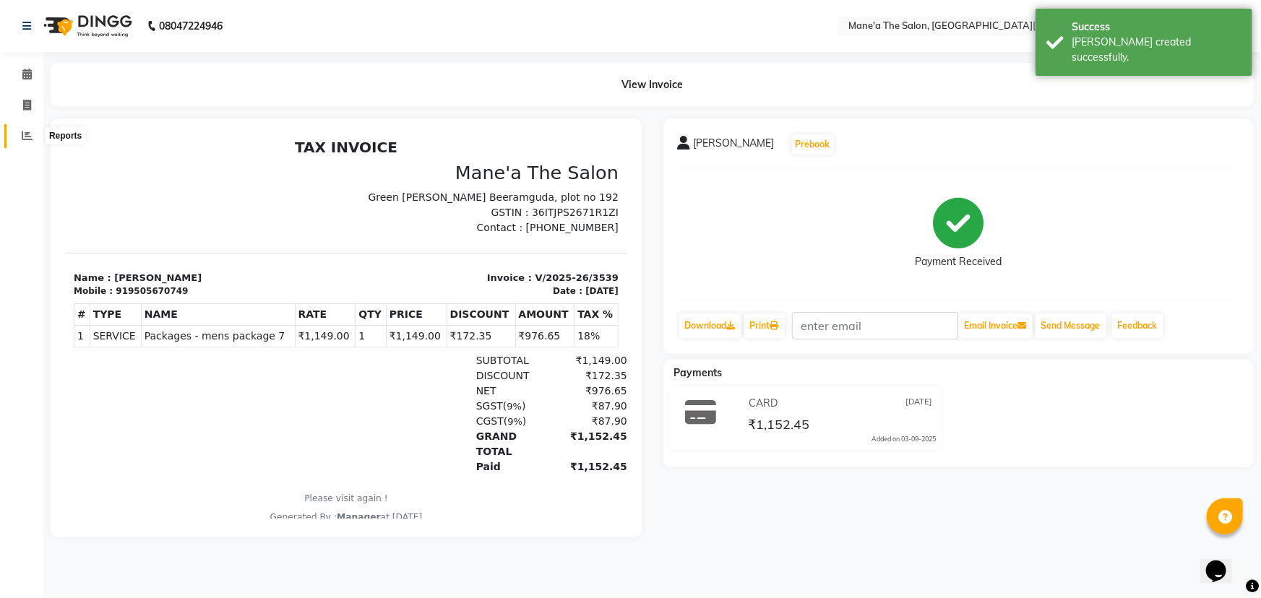
click at [28, 139] on icon at bounding box center [27, 135] width 11 height 11
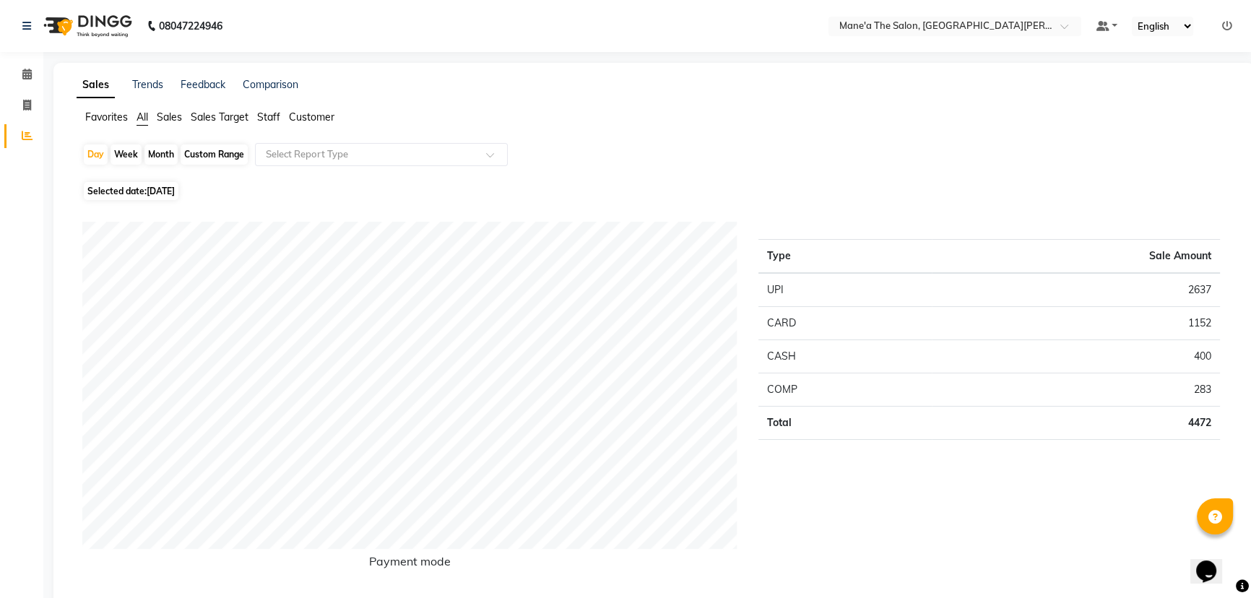
click at [126, 151] on div "Week" at bounding box center [126, 154] width 31 height 20
select select "9"
select select "2025"
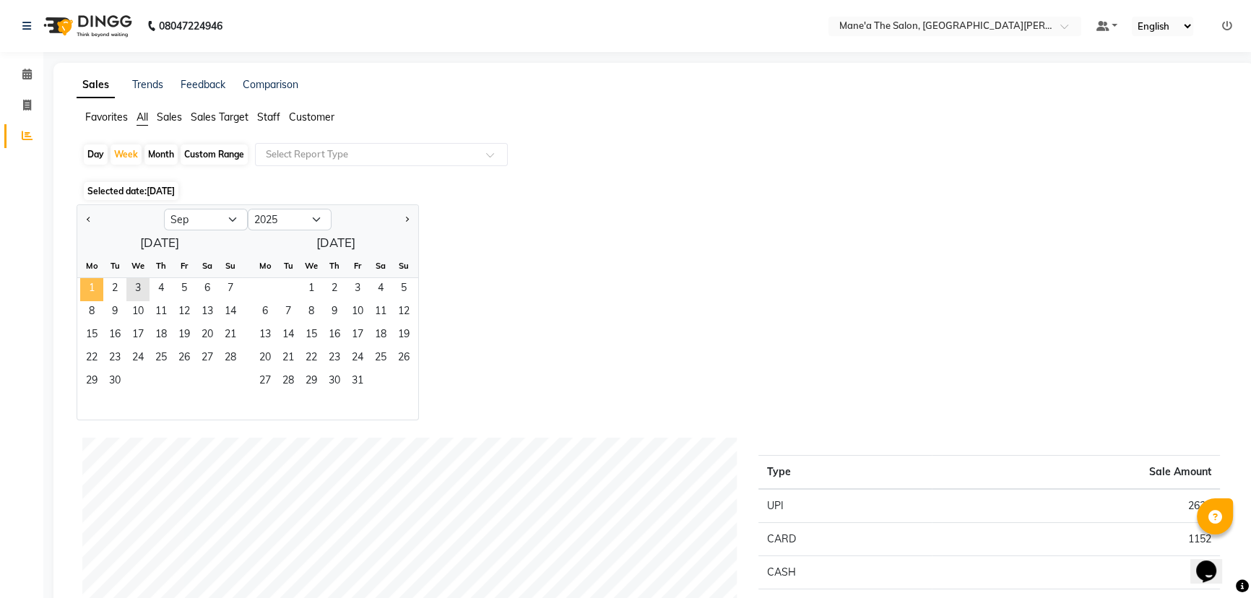
click at [96, 284] on span "1" at bounding box center [91, 289] width 23 height 23
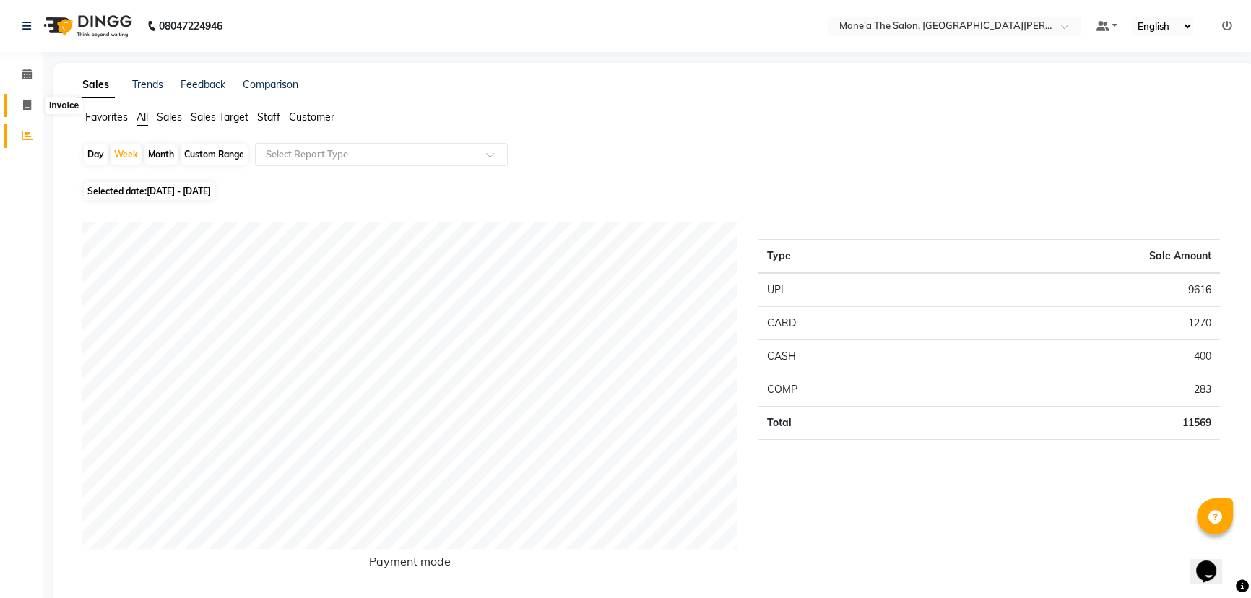
click at [31, 105] on span at bounding box center [26, 106] width 25 height 17
select select "service"
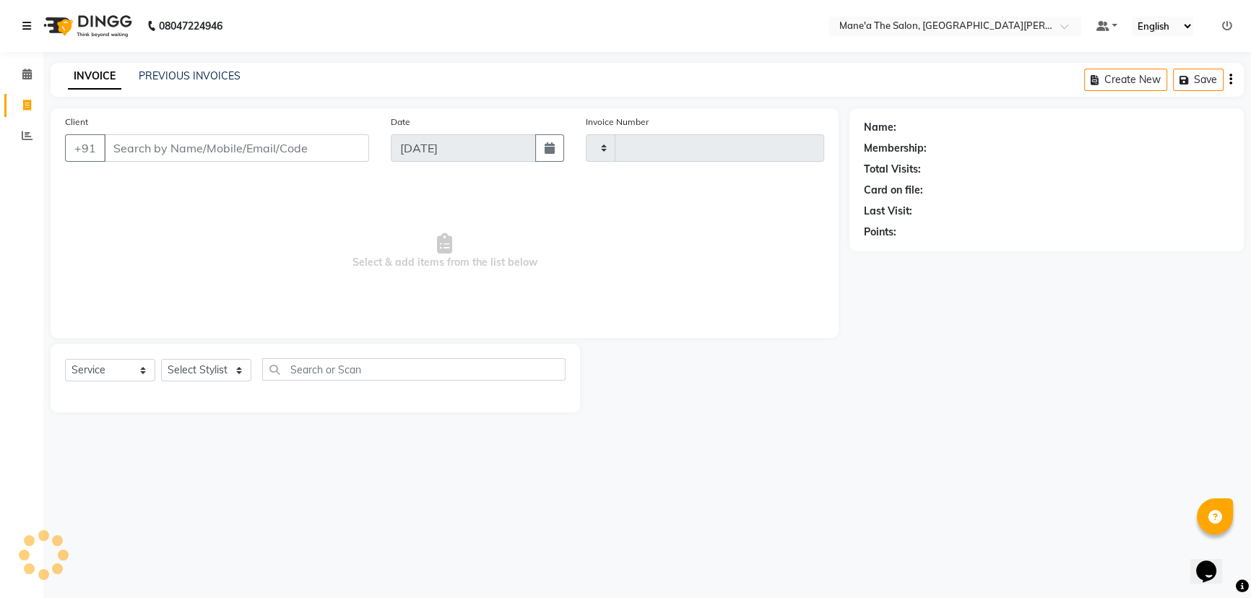
type input "3540"
select select "7205"
